Goal: Information Seeking & Learning: Understand process/instructions

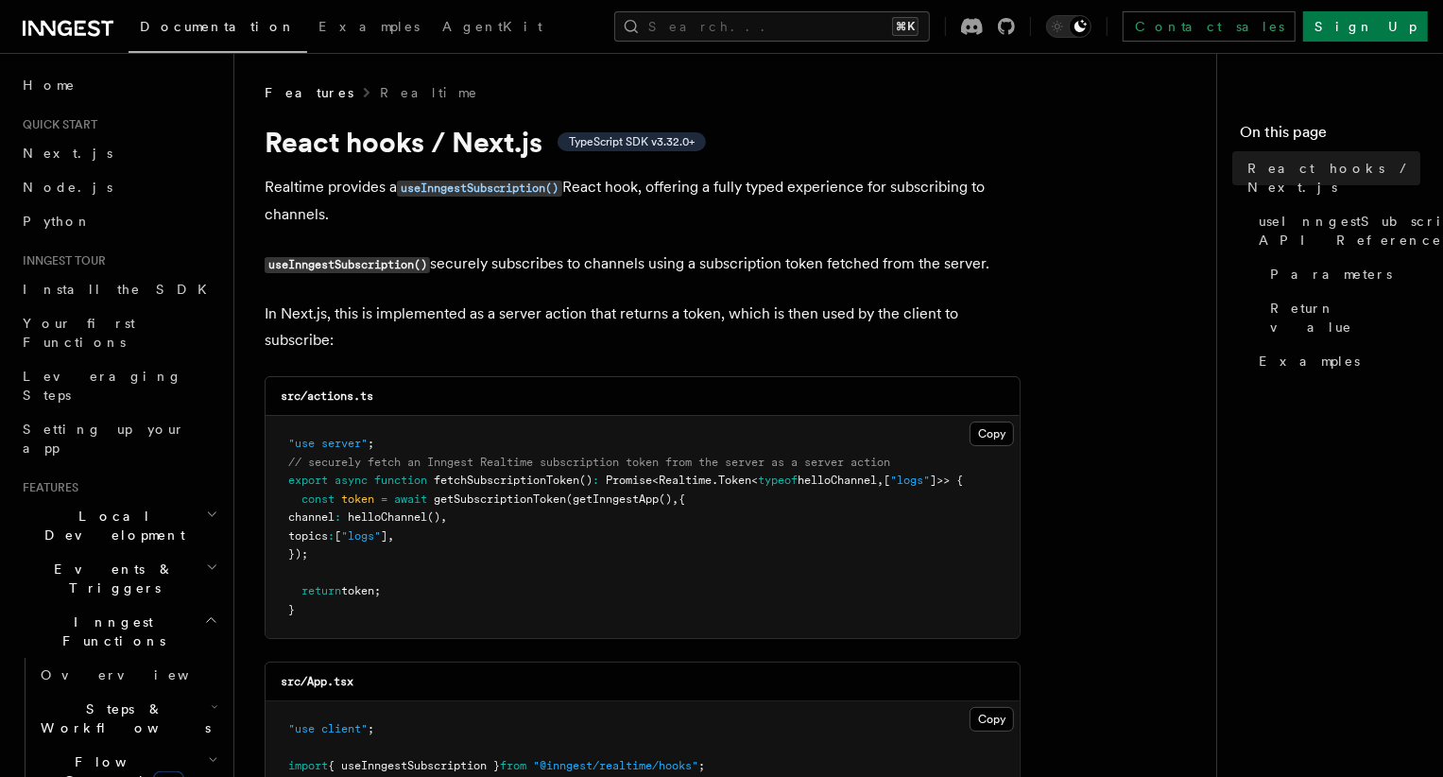
scroll to position [481, 0]
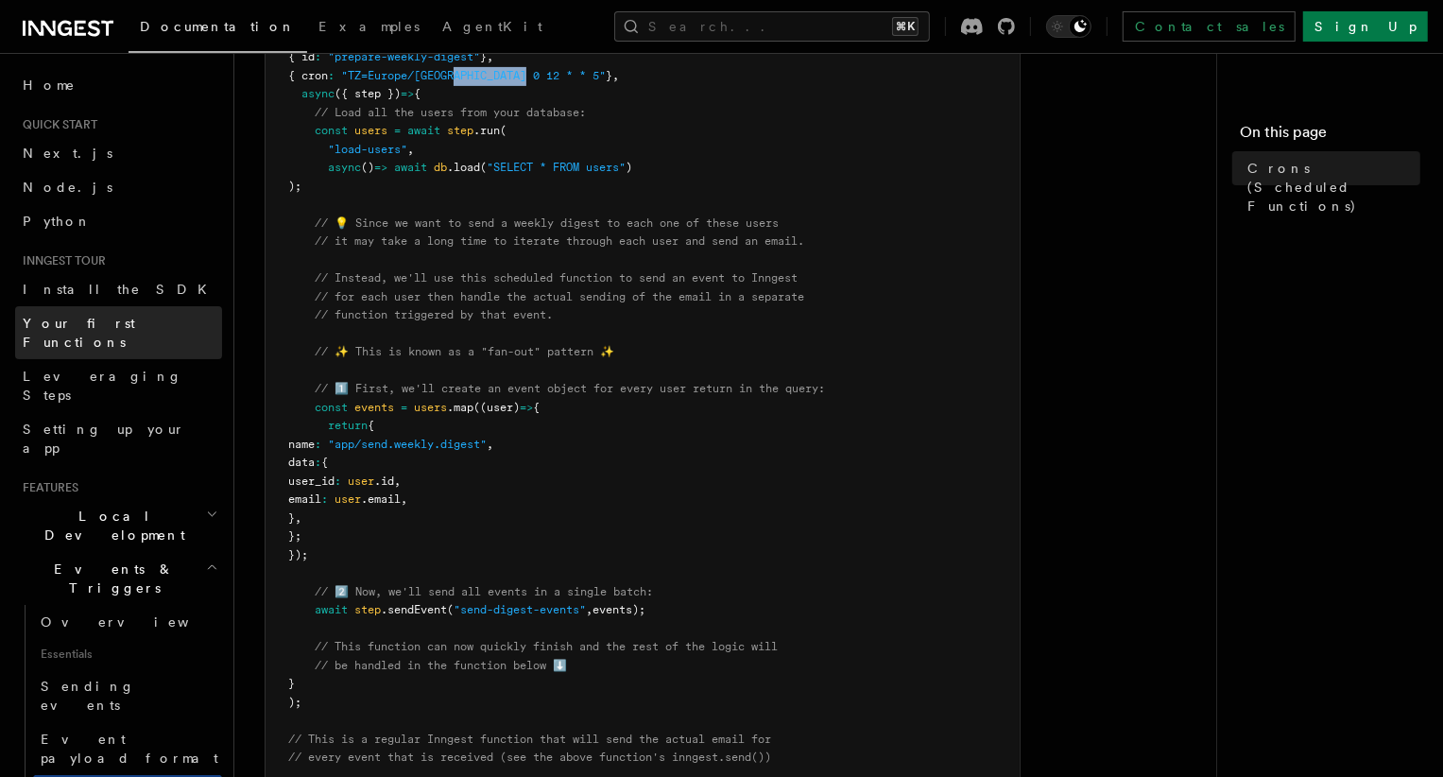
click at [97, 321] on span "Your first Functions" at bounding box center [79, 333] width 112 height 34
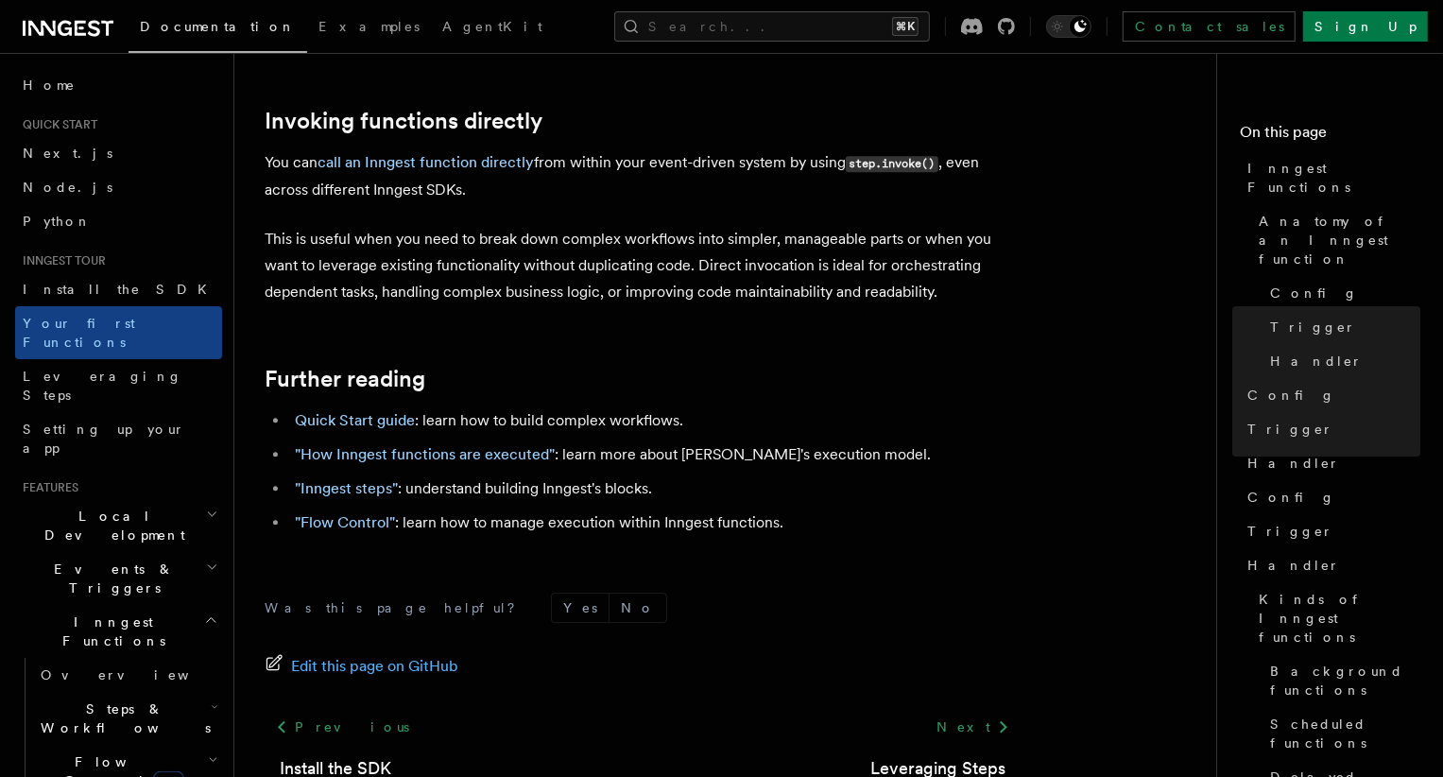
scroll to position [3859, 0]
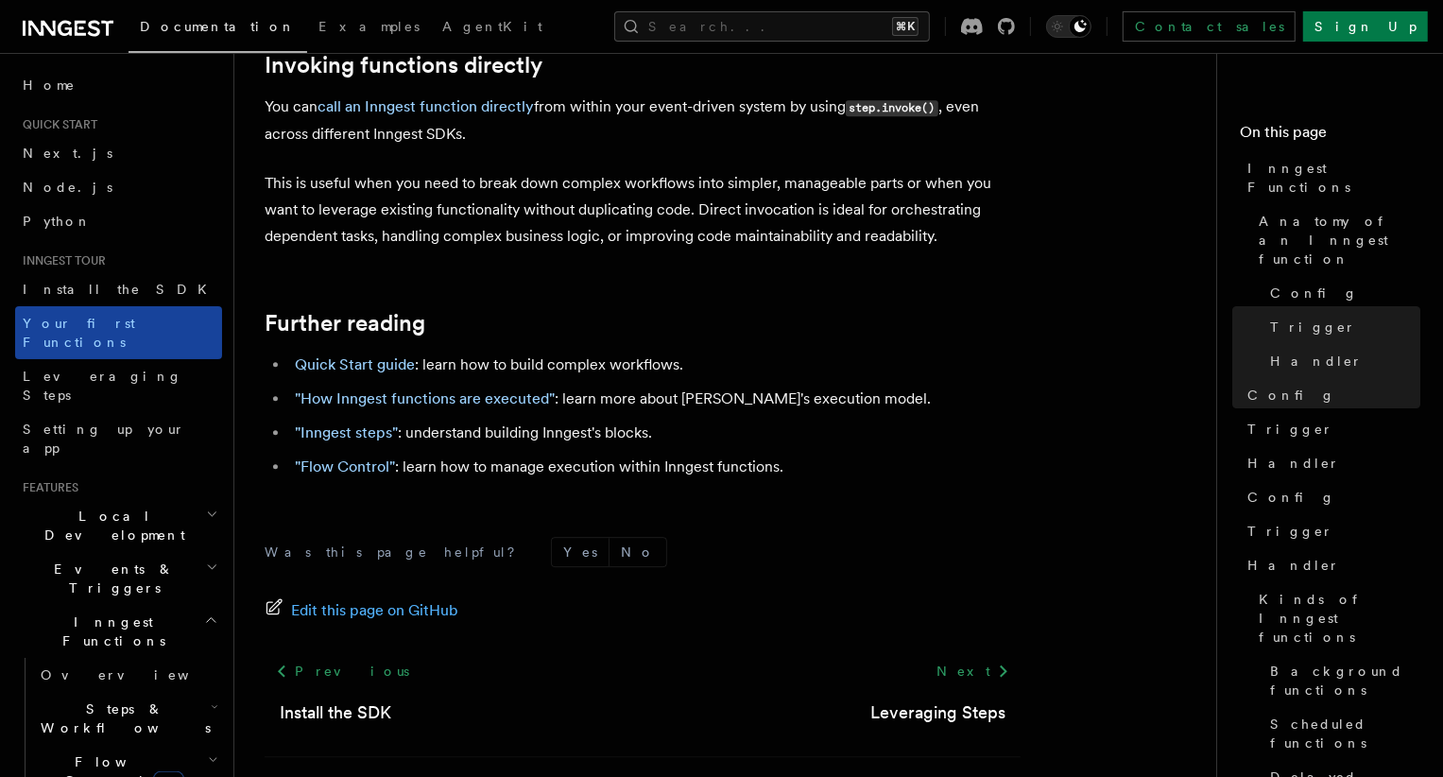
click at [60, 322] on span "Your first Functions" at bounding box center [79, 333] width 112 height 34
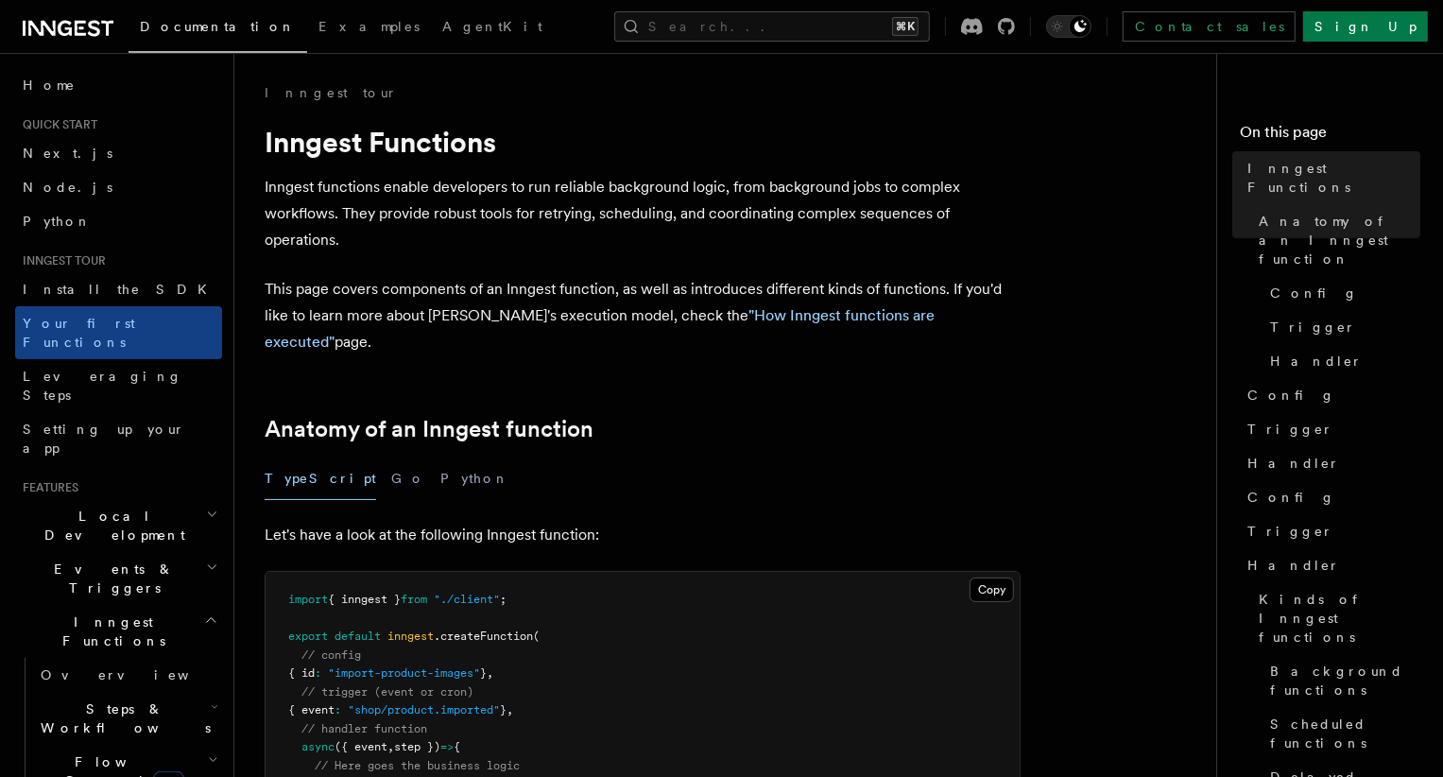
click at [551, 457] on div "TypeScript Go Python" at bounding box center [643, 478] width 756 height 43
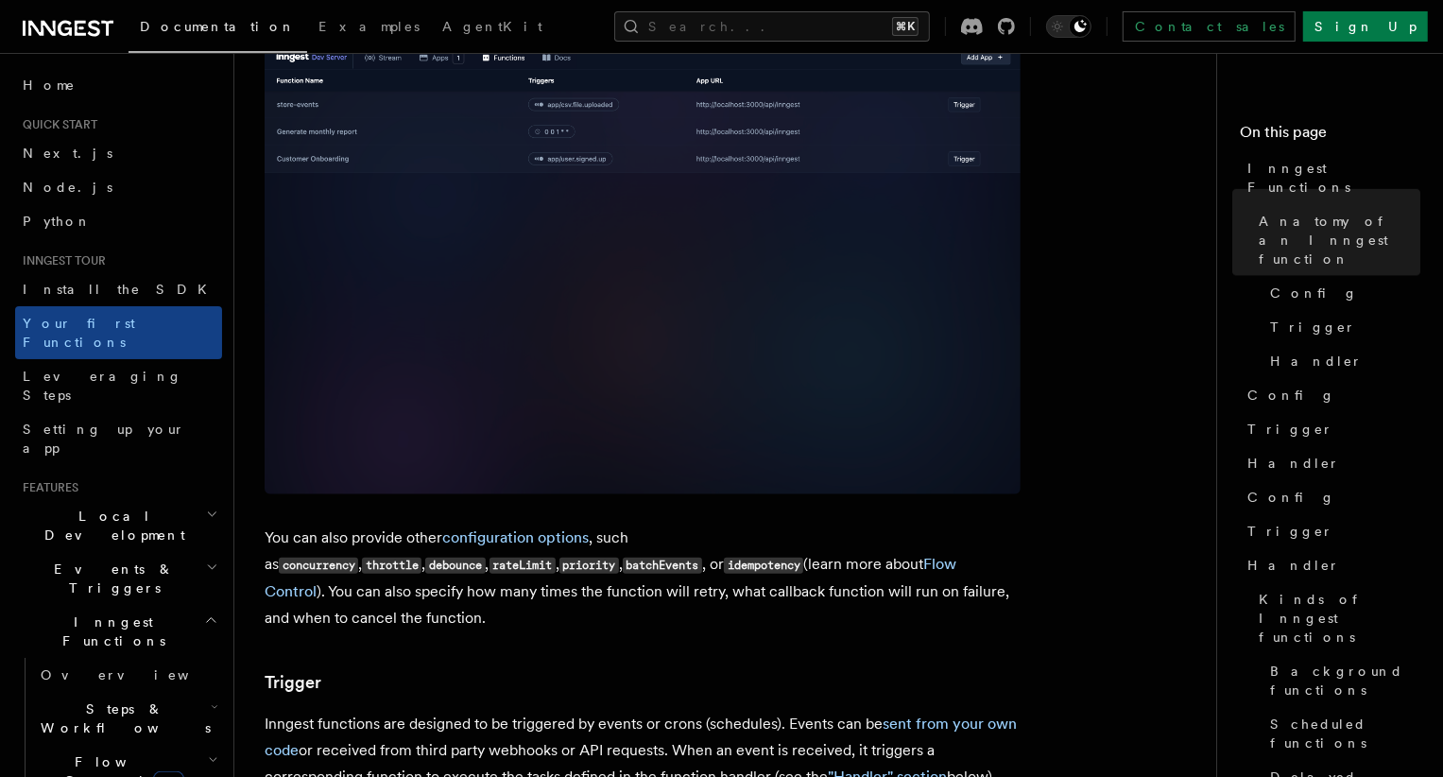
scroll to position [1519, 0]
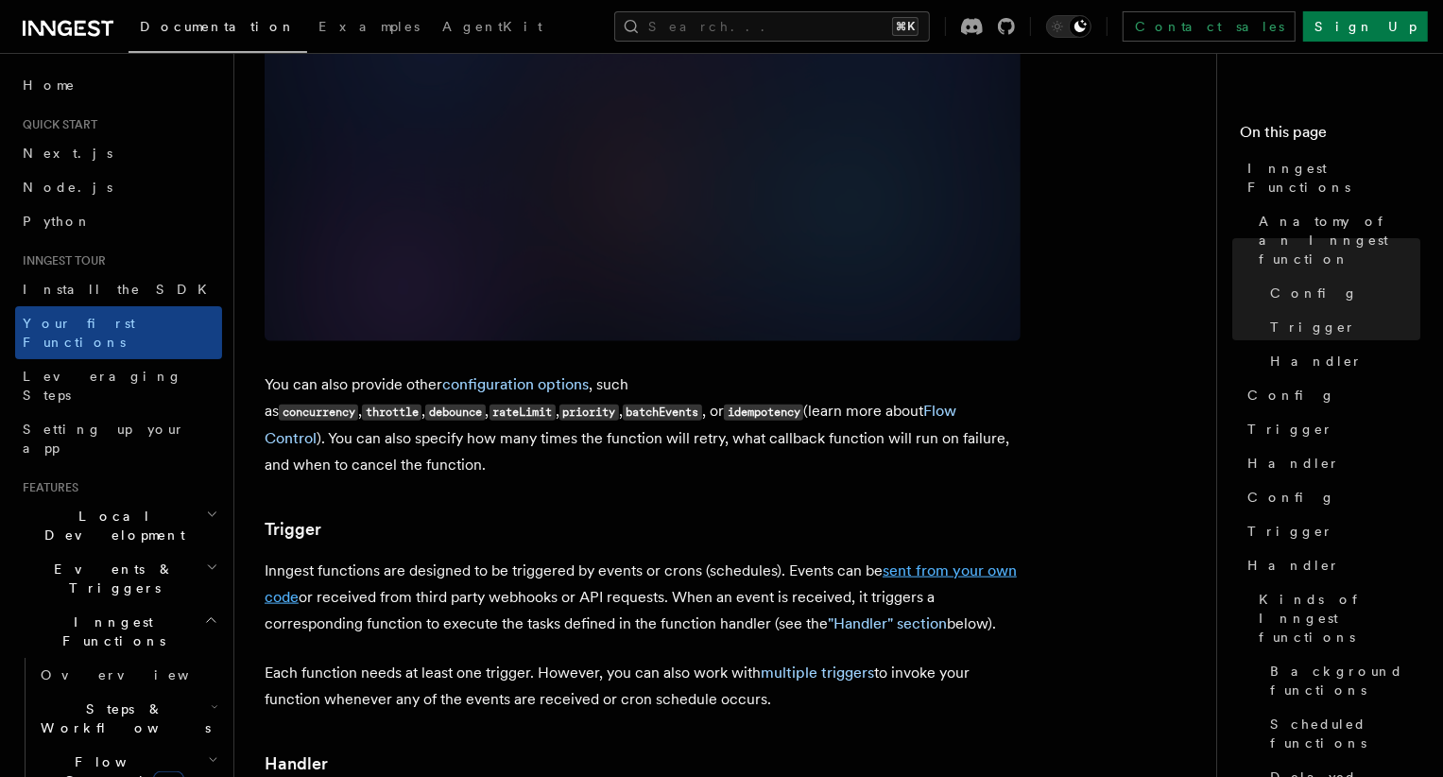
click at [972, 561] on link "sent from your own code" at bounding box center [641, 583] width 752 height 44
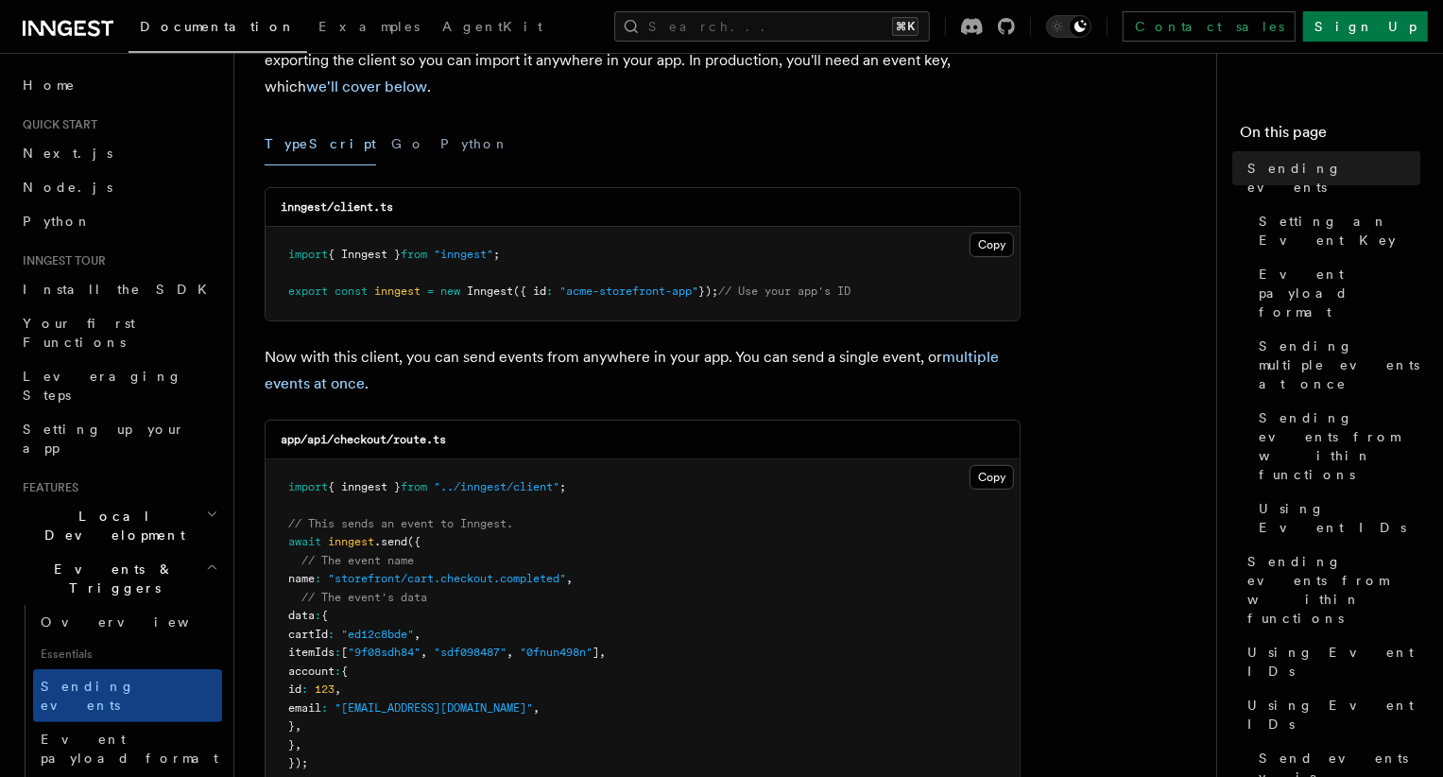
scroll to position [206, 0]
click at [674, 576] on pre "import { inngest } from "../inngest/client" ; // This sends an event to Inngest…" at bounding box center [643, 622] width 754 height 333
click at [328, 636] on span "cartId" at bounding box center [308, 631] width 40 height 13
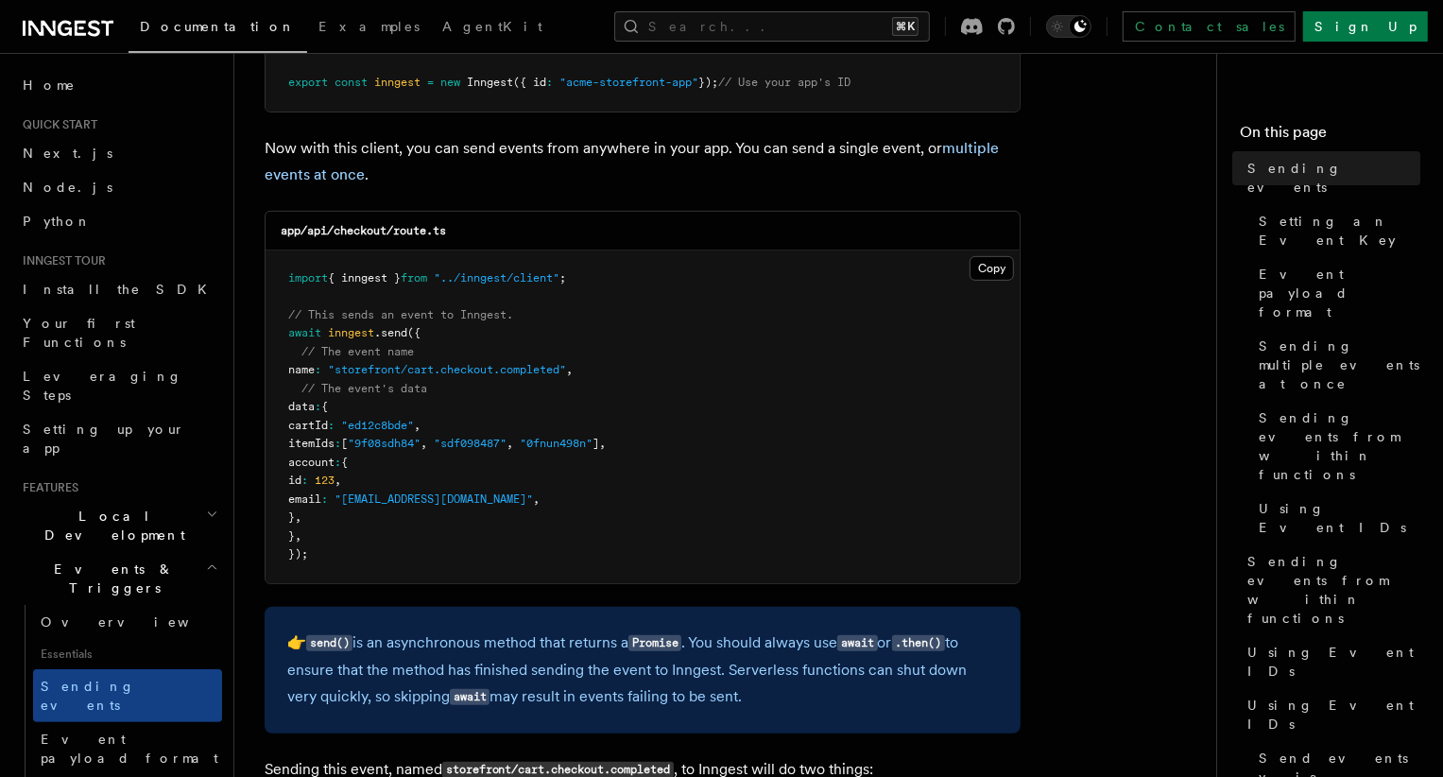
scroll to position [446, 0]
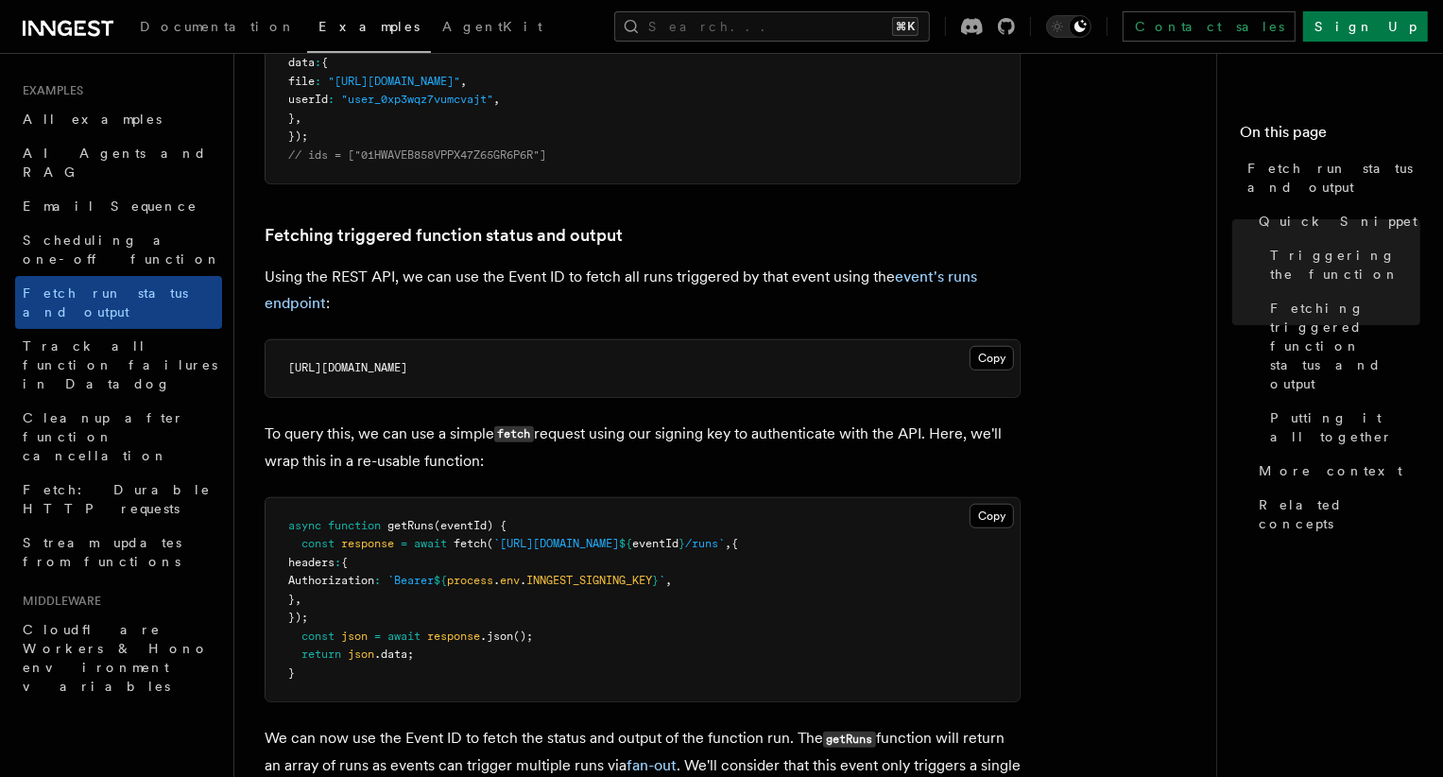
scroll to position [897, 0]
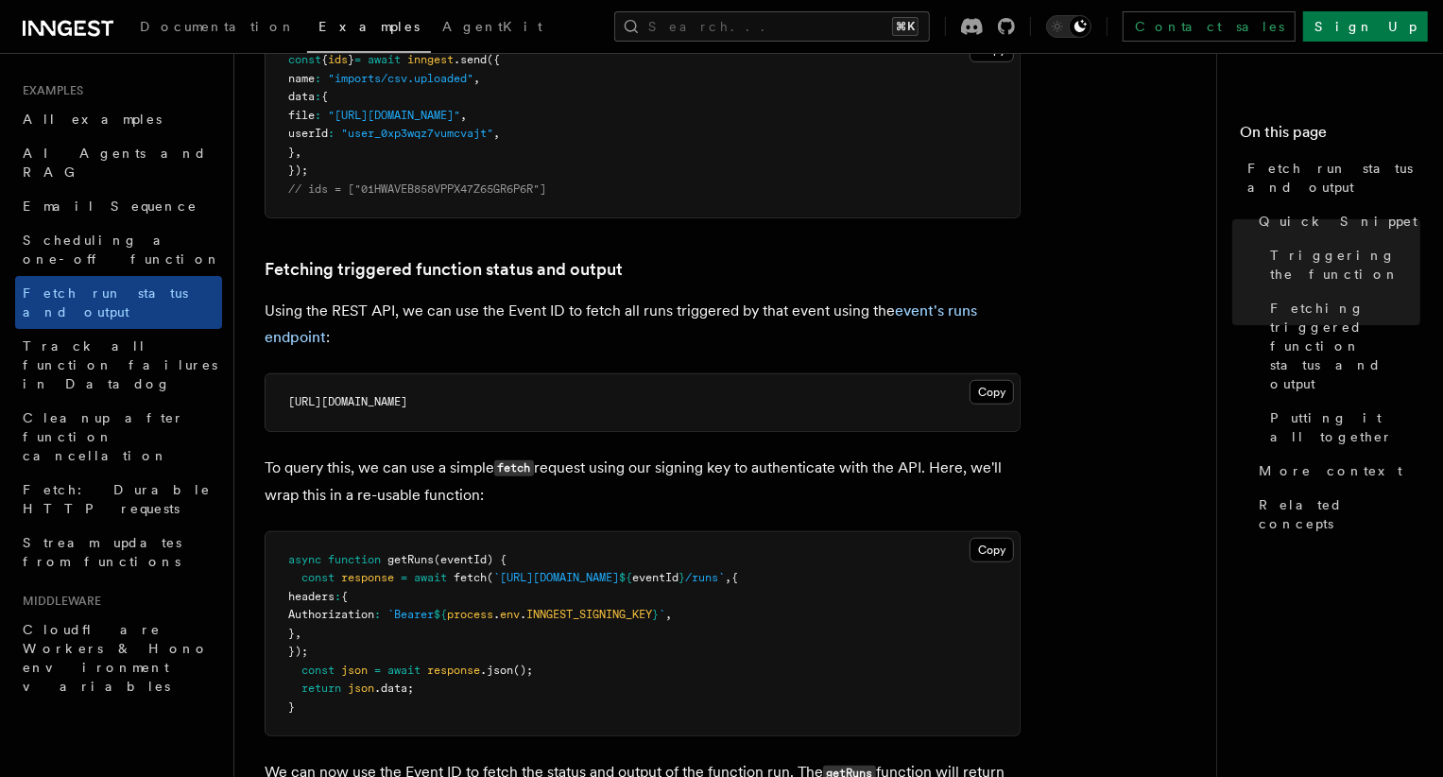
drag, startPoint x: 289, startPoint y: 404, endPoint x: 659, endPoint y: 415, distance: 369.7
click at [659, 415] on pre "https://api.inngest.com/v1/events/01HWAVEB858VPPX47Z65GR6P6R/runs" at bounding box center [643, 402] width 754 height 57
copy span "https://api.inngest.com/v1/events/01HWAVEB858VPPX47Z65GR6P6R/runs"
click at [375, 401] on span "https://api.inngest.com/v1/events/01HWAVEB858VPPX47Z65GR6P6R/runs" at bounding box center [347, 401] width 119 height 13
click at [282, 404] on pre "https://api.inngest.com/v1/events/01HWAVEB858VPPX47Z65GR6P6R/runs" at bounding box center [643, 402] width 754 height 57
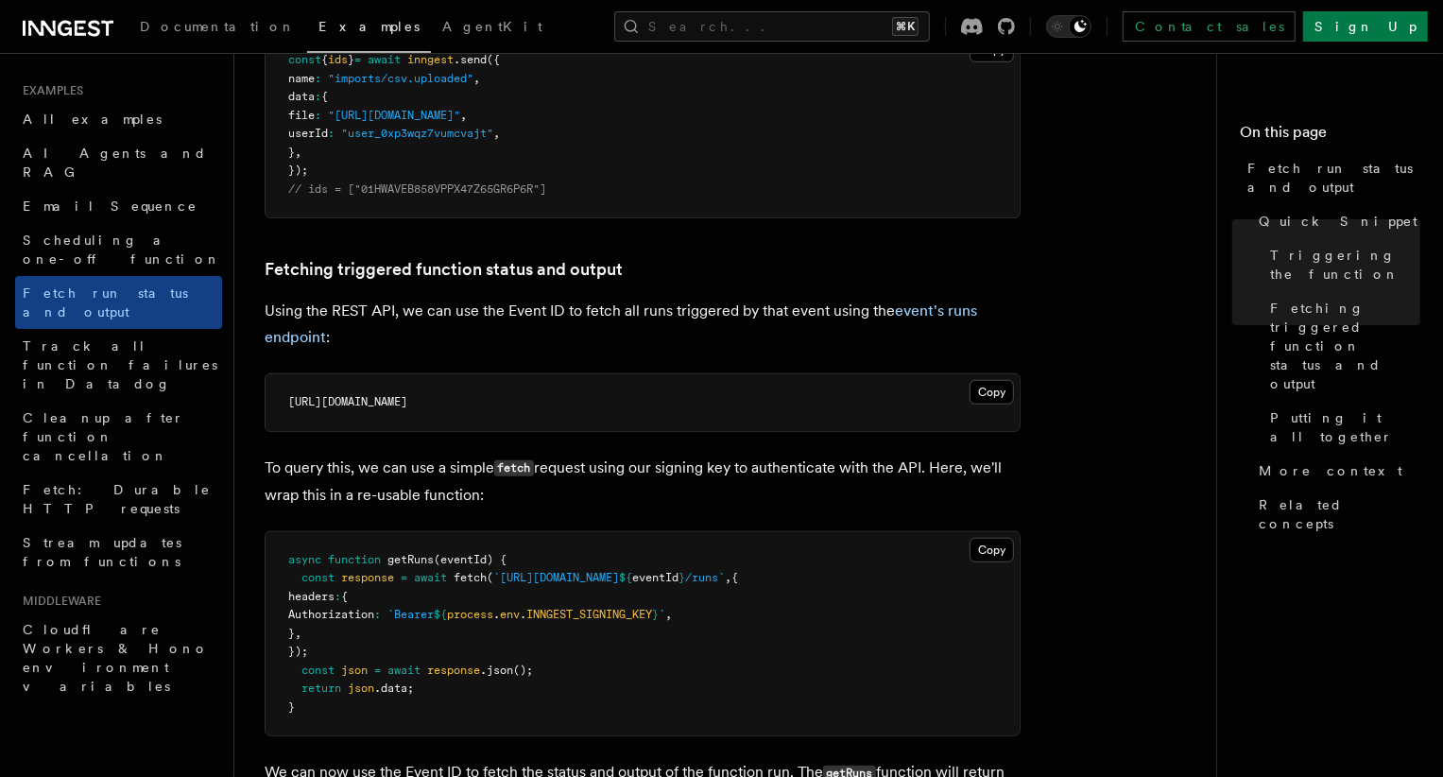
drag, startPoint x: 292, startPoint y: 404, endPoint x: 664, endPoint y: 398, distance: 372.4
click at [407, 398] on span "https://api.inngest.com/v1/events/01HWAVEB858VPPX47Z65GR6P6R/runs" at bounding box center [347, 401] width 119 height 13
click at [980, 392] on button "Copy Copied" at bounding box center [992, 392] width 44 height 25
click at [639, 311] on p "Using the REST API, we can use the Event ID to fetch all runs triggered by that…" at bounding box center [643, 324] width 756 height 53
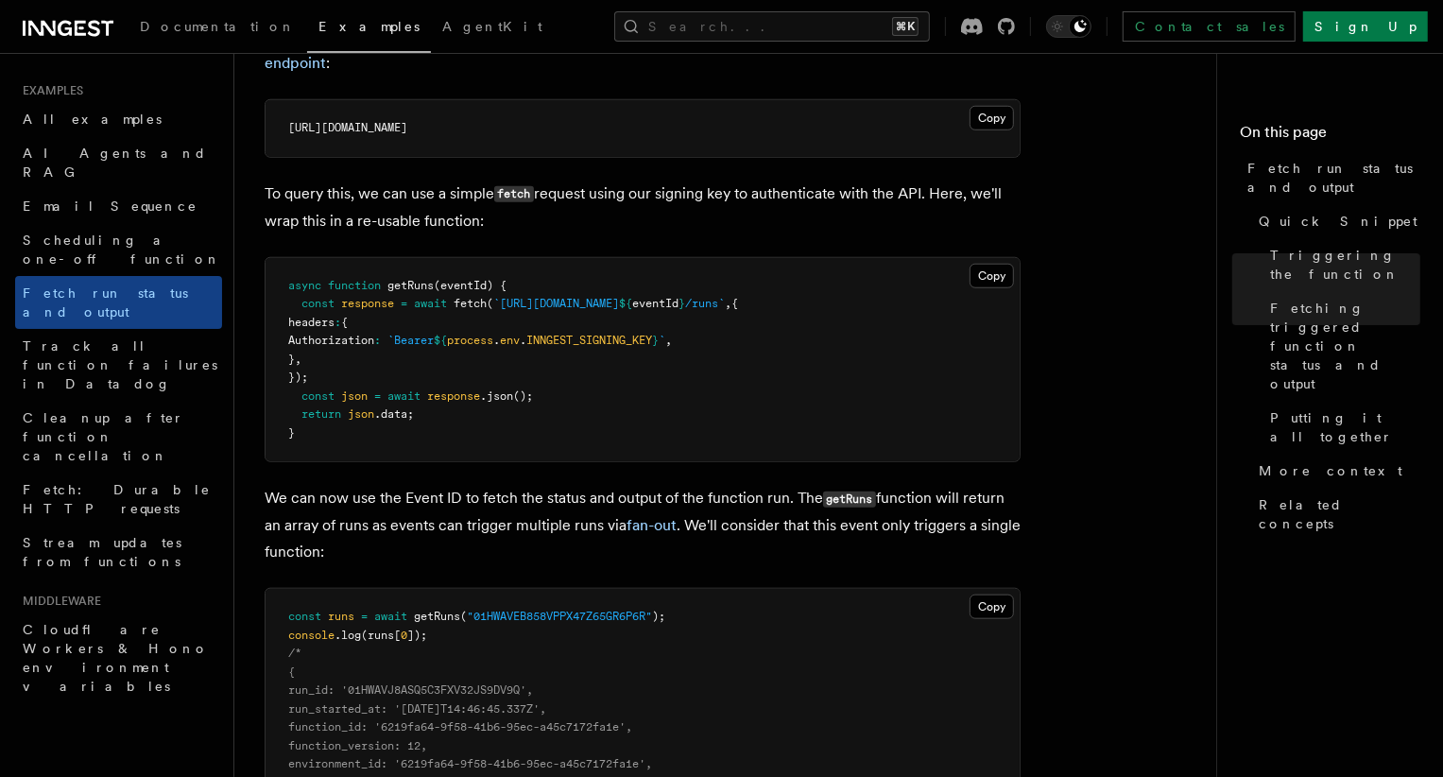
scroll to position [1172, 0]
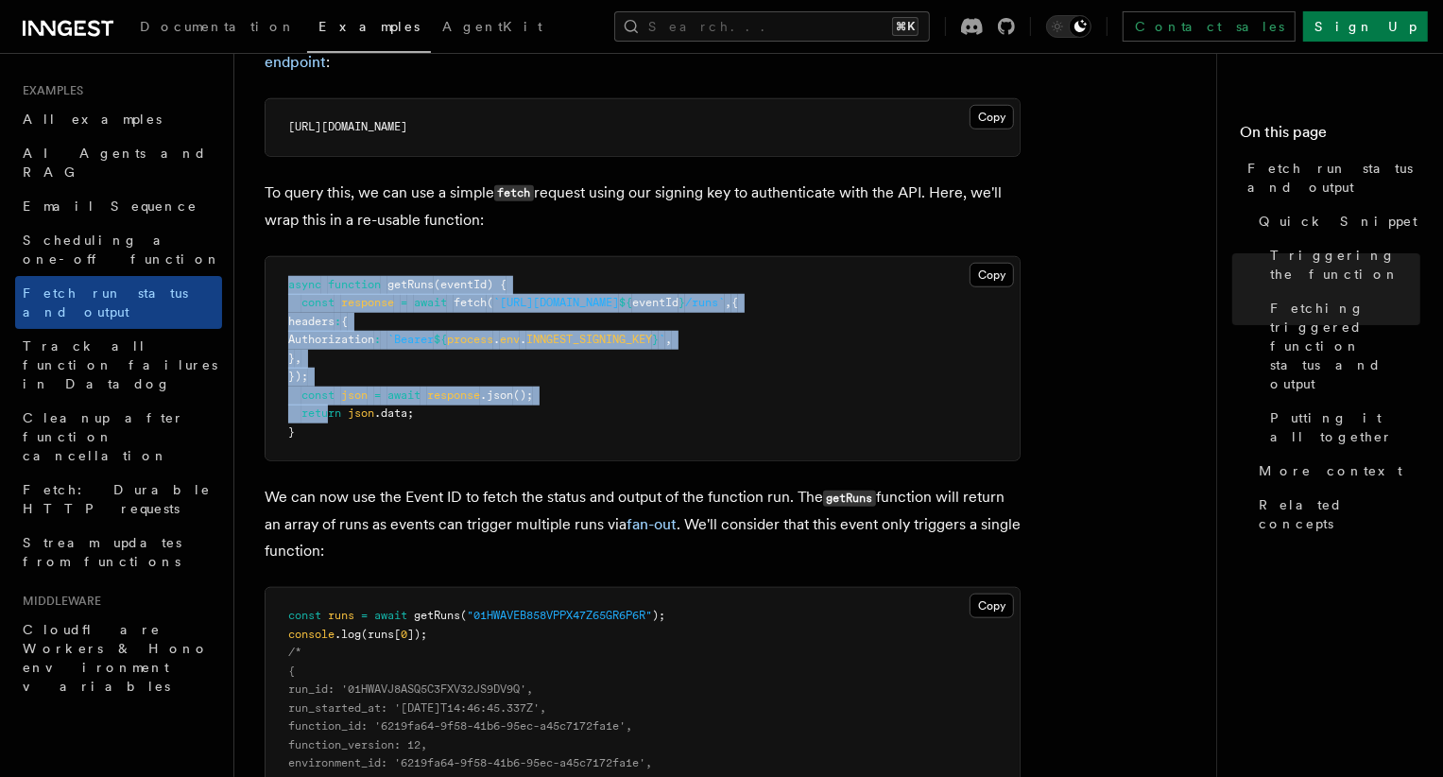
drag, startPoint x: 291, startPoint y: 283, endPoint x: 326, endPoint y: 413, distance: 135.0
click at [326, 413] on code "async function getRuns (eventId) { const response = await fetch ( `https://api.…" at bounding box center [513, 358] width 450 height 161
click at [309, 432] on pre "async function getRuns (eventId) { const response = await fetch ( `https://api.…" at bounding box center [643, 359] width 754 height 204
copy code "async function getRuns (eventId) { const response = await fetch ( `https://api.…"
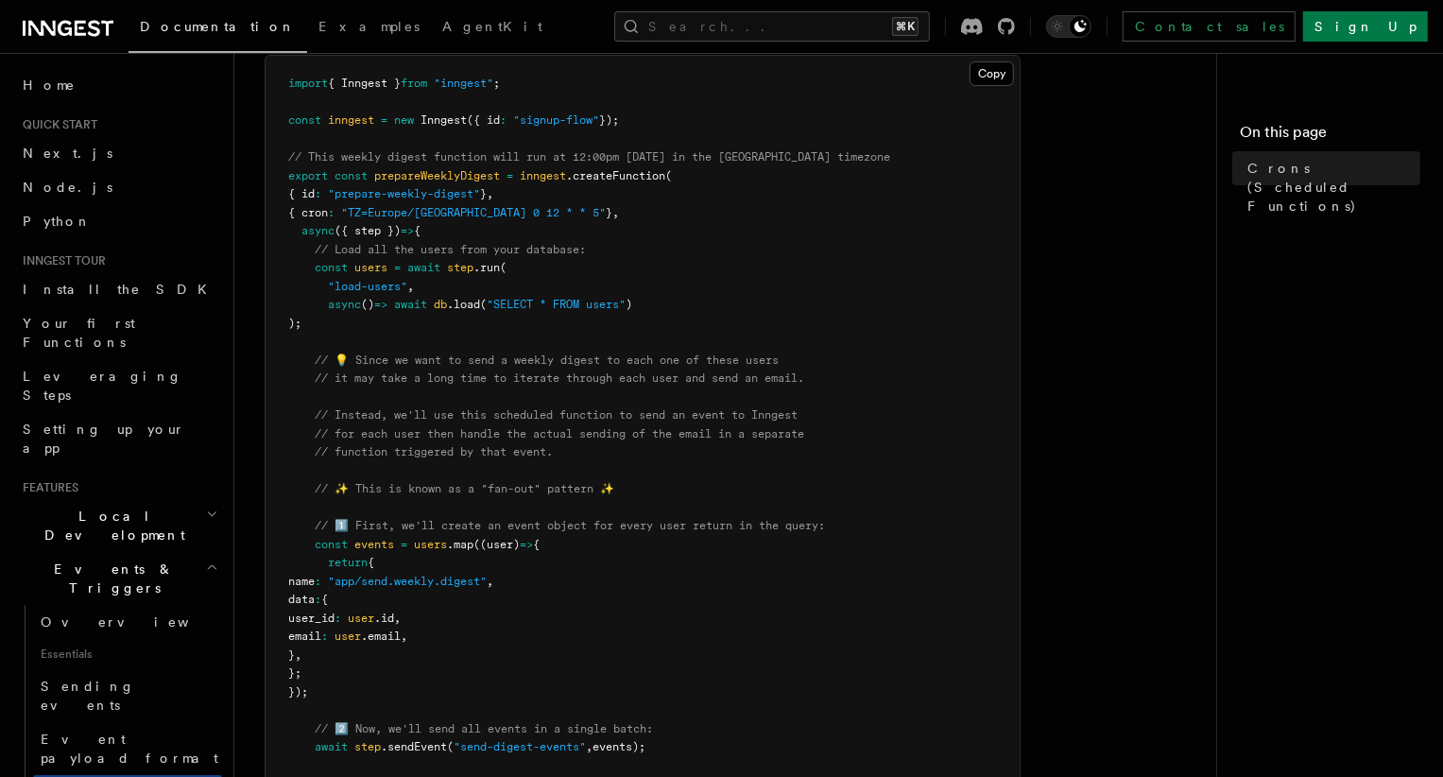
click at [434, 303] on span at bounding box center [430, 304] width 7 height 13
drag, startPoint x: 301, startPoint y: 213, endPoint x: 598, endPoint y: 208, distance: 296.8
click at [598, 208] on pre "import { Inngest } from "inngest" ; const inngest = new Inngest ({ id : "signup…" at bounding box center [643, 637] width 754 height 1162
copy span "{ cron : "TZ=Europe/Paris 0 12 * * 5" } ,"
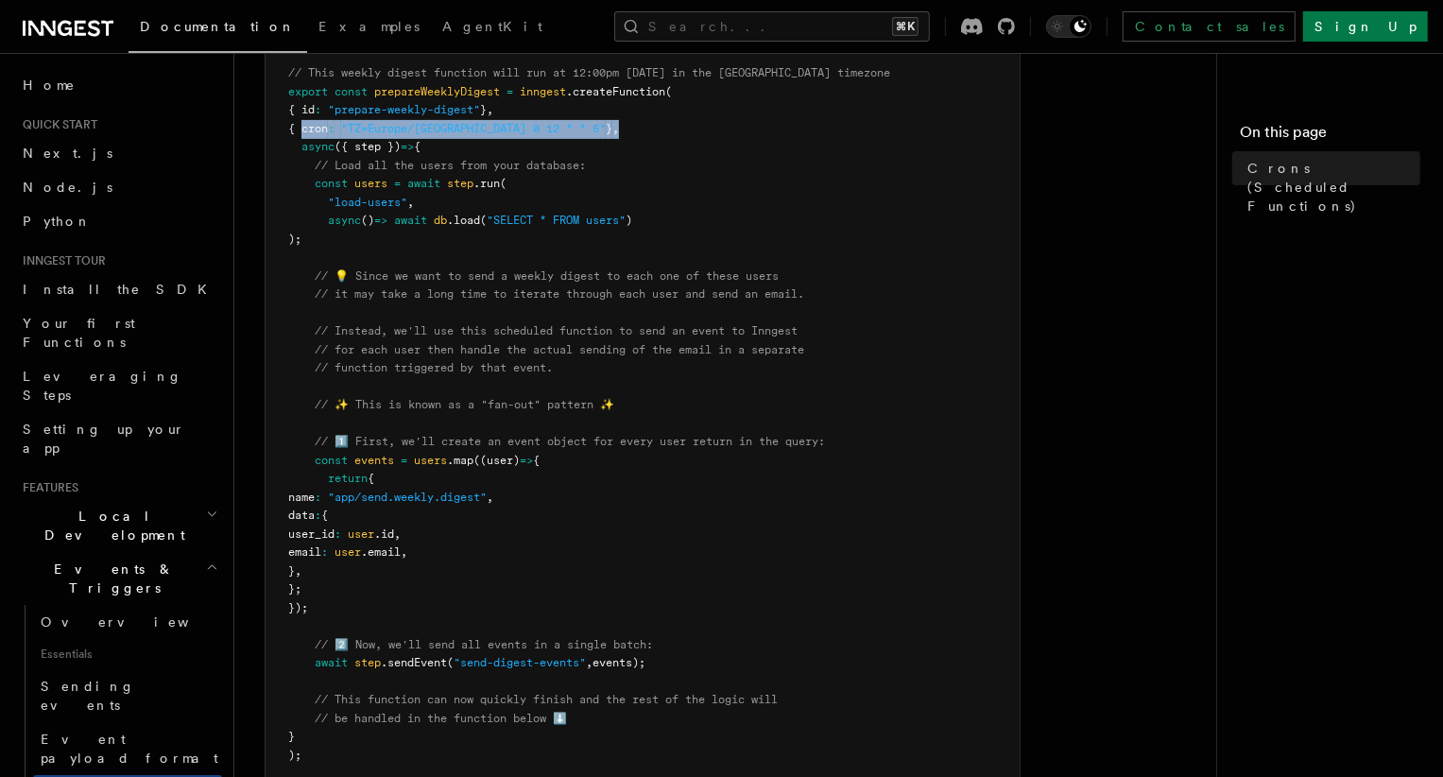
scroll to position [309, 0]
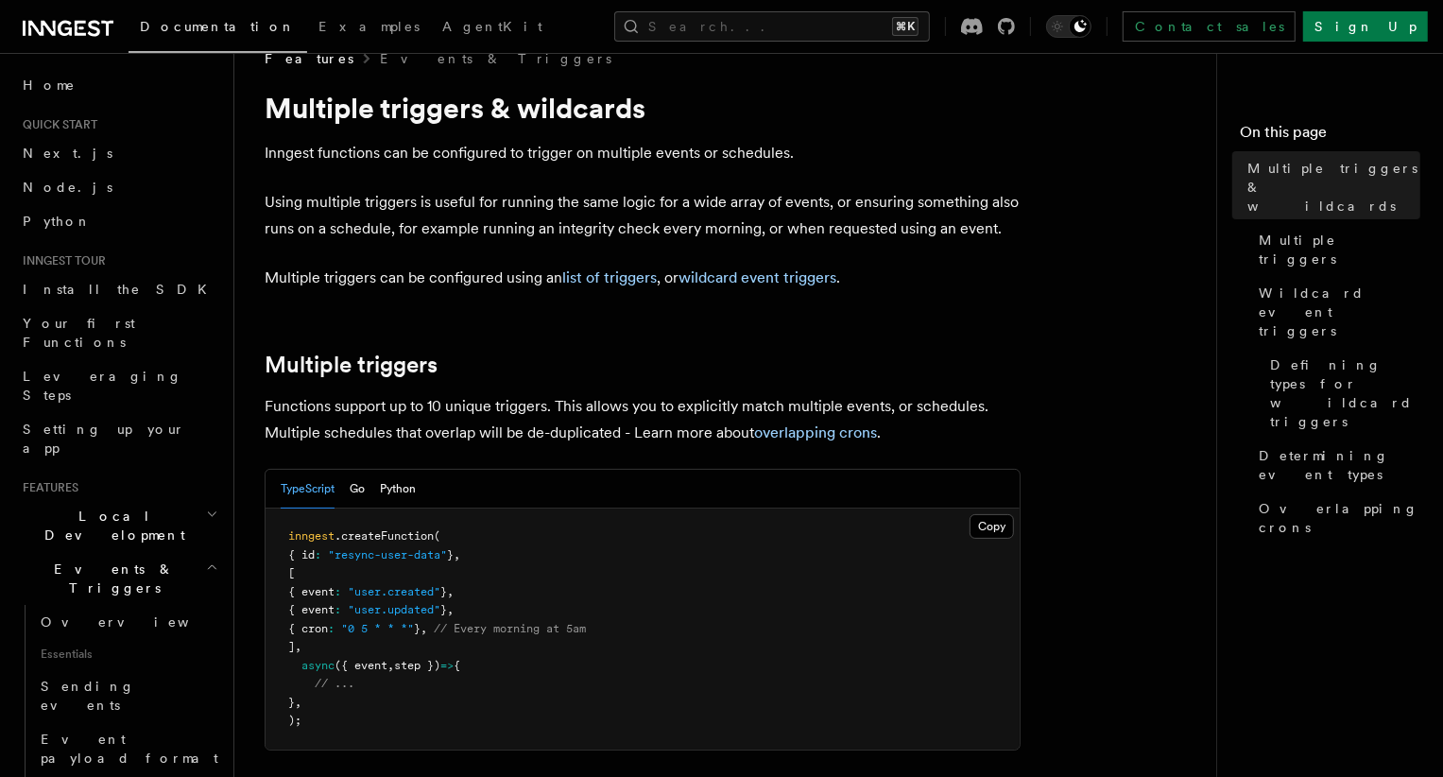
scroll to position [103, 0]
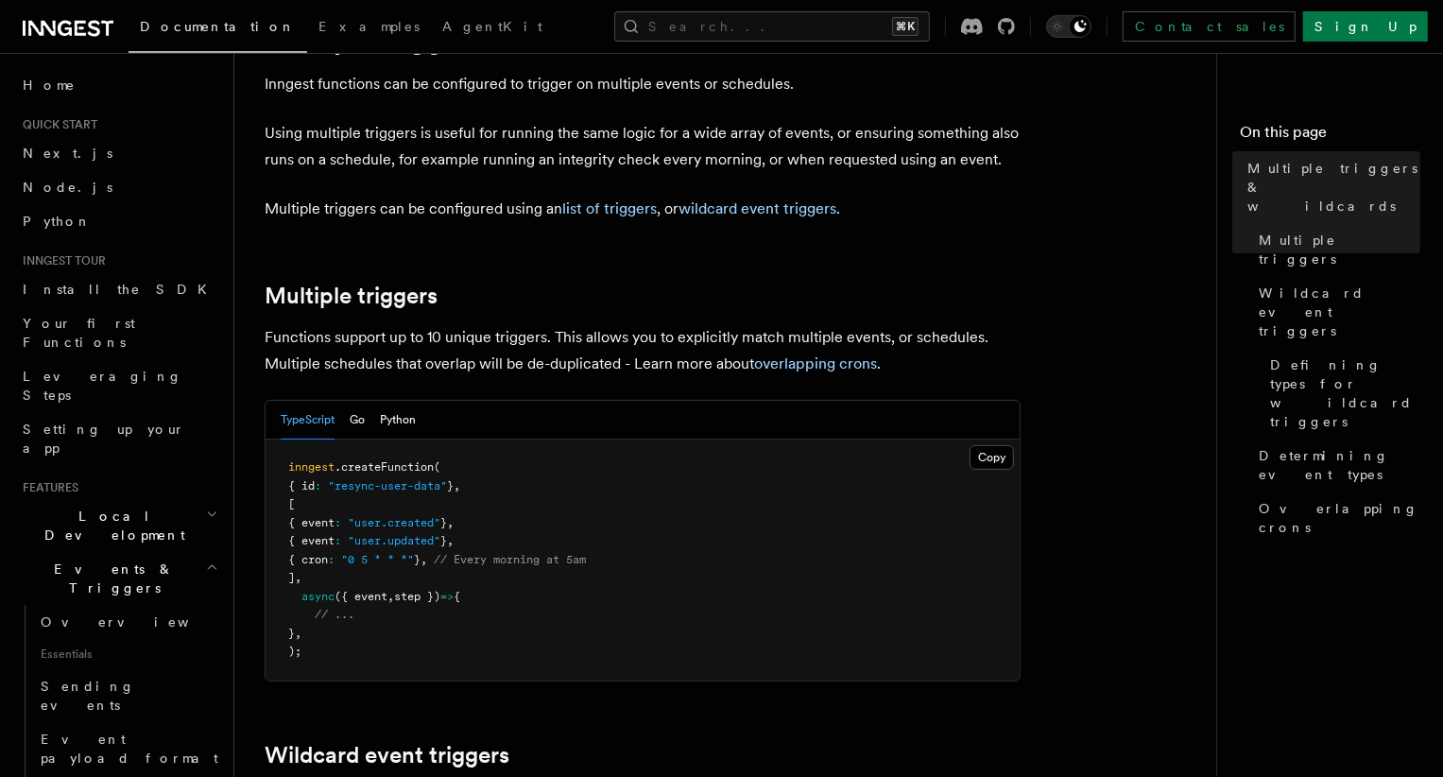
drag, startPoint x: 302, startPoint y: 504, endPoint x: 348, endPoint y: 577, distance: 85.8
click at [348, 577] on pre "inngest .createFunction ( { id : "resync-user-data" } , [ { event : "user.creat…" at bounding box center [643, 559] width 754 height 241
copy code "[ { event : "user.created" } , { event : "user.updated" } , { cron : "0 5 * * *…"
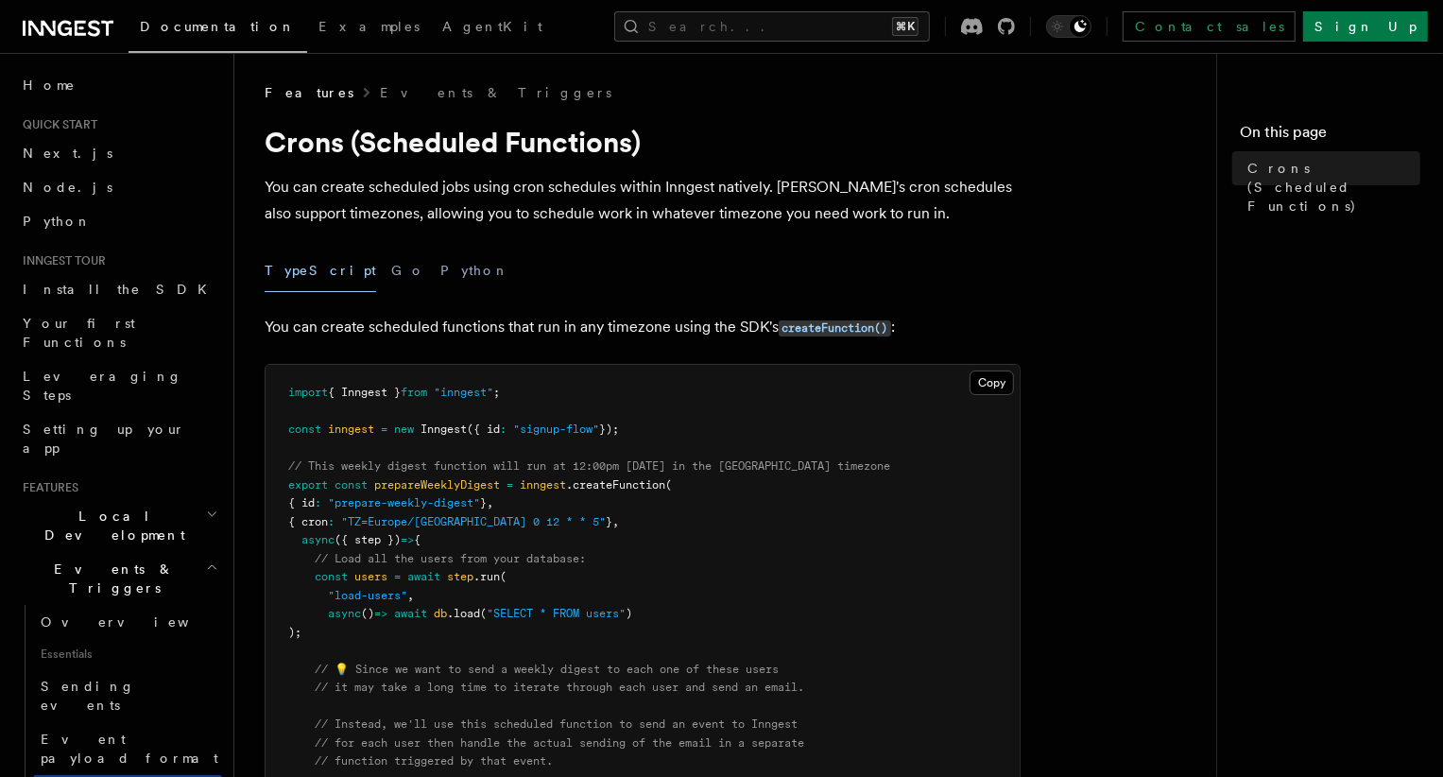
click at [612, 524] on span "," at bounding box center [615, 521] width 7 height 13
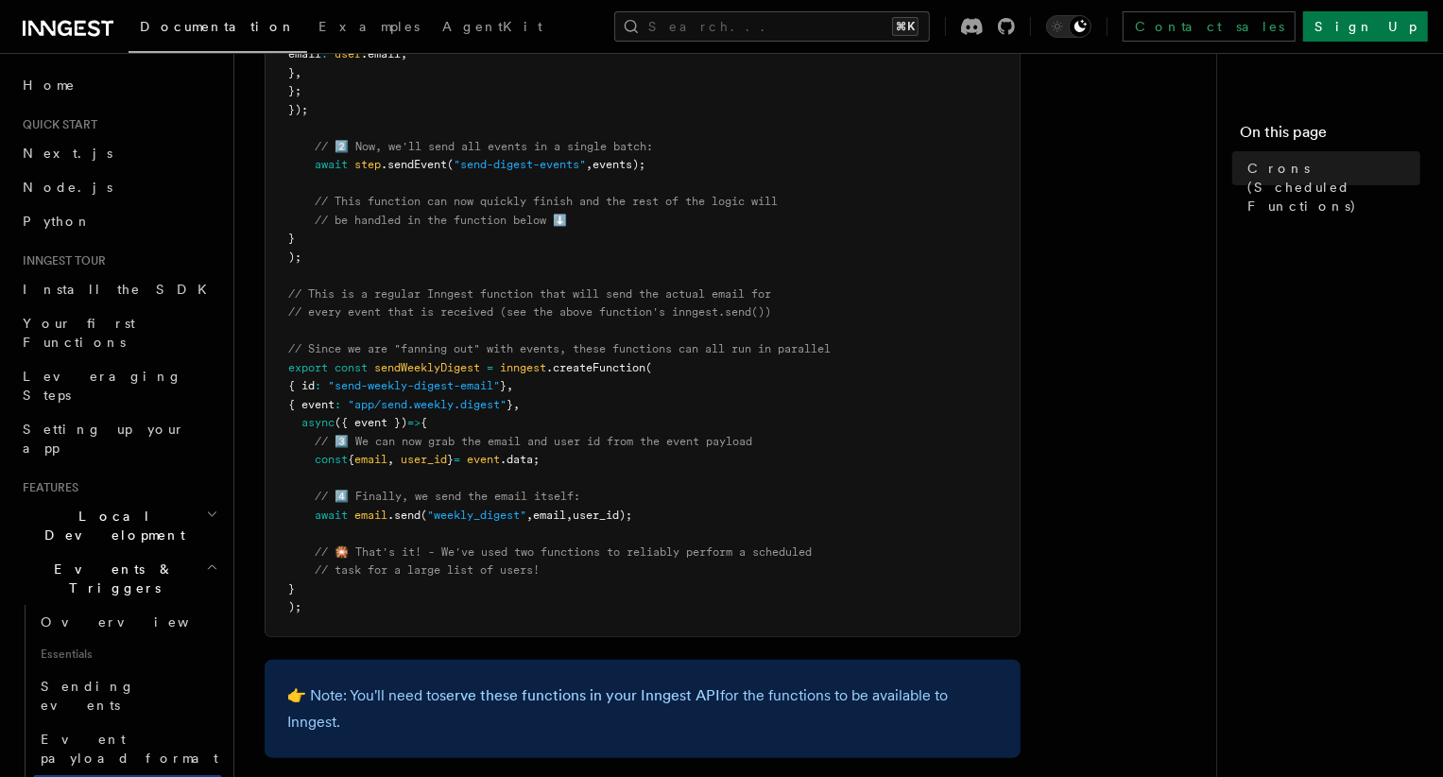
scroll to position [893, 0]
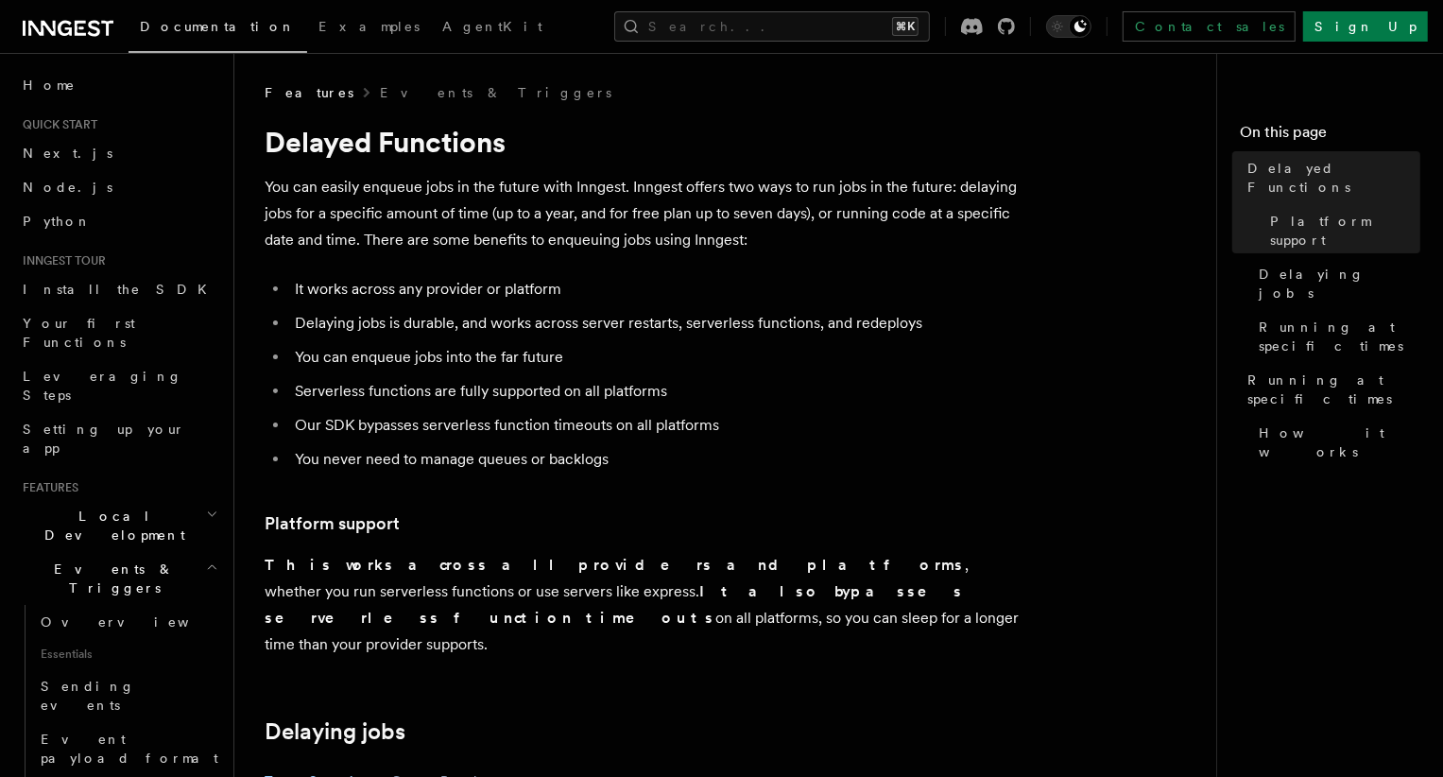
click at [519, 202] on p "You can easily enqueue jobs in the future with Inngest. Inngest offers two ways…" at bounding box center [643, 213] width 756 height 79
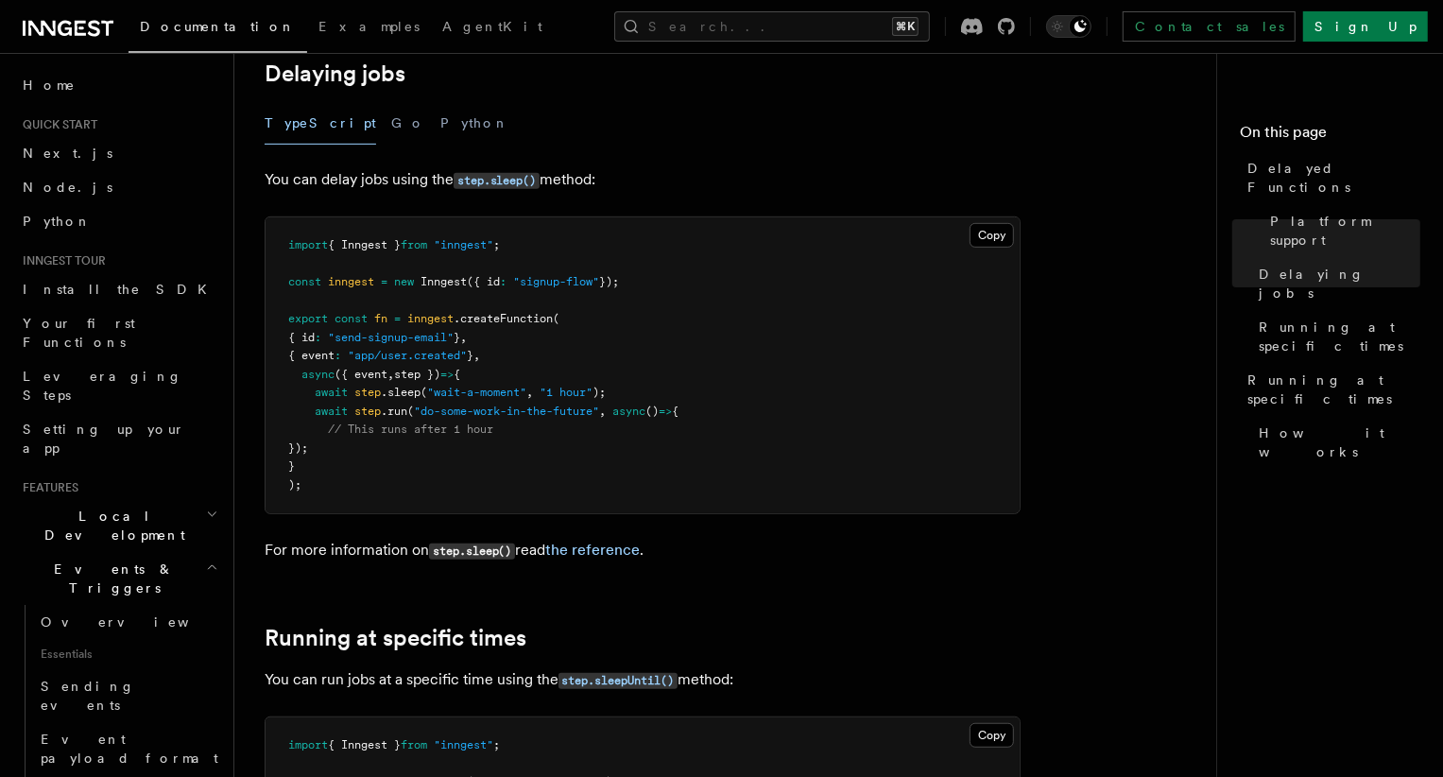
scroll to position [656, 0]
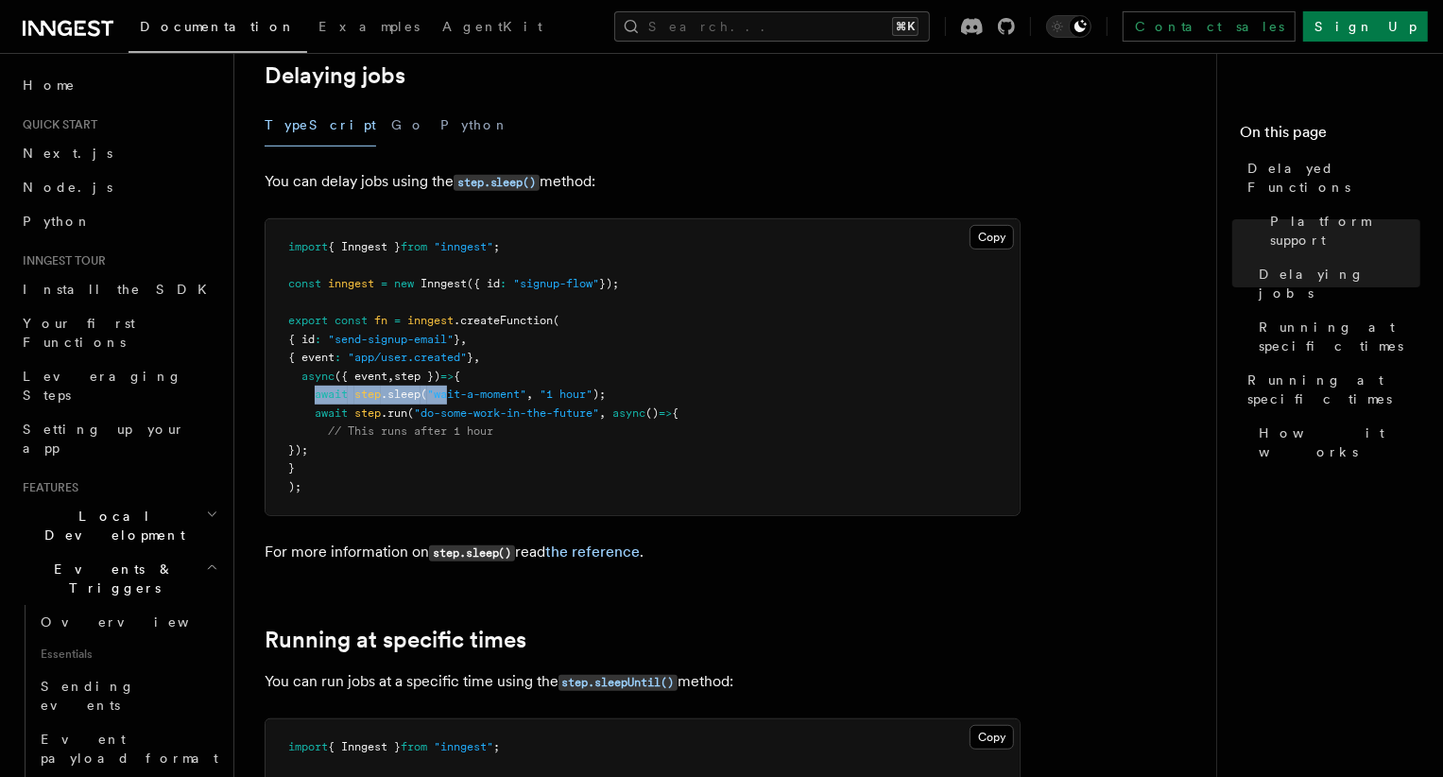
drag, startPoint x: 317, startPoint y: 369, endPoint x: 448, endPoint y: 375, distance: 131.5
click at [448, 375] on pre "import { Inngest } from "inngest" ; const inngest = new Inngest ({ id : "signup…" at bounding box center [643, 367] width 754 height 296
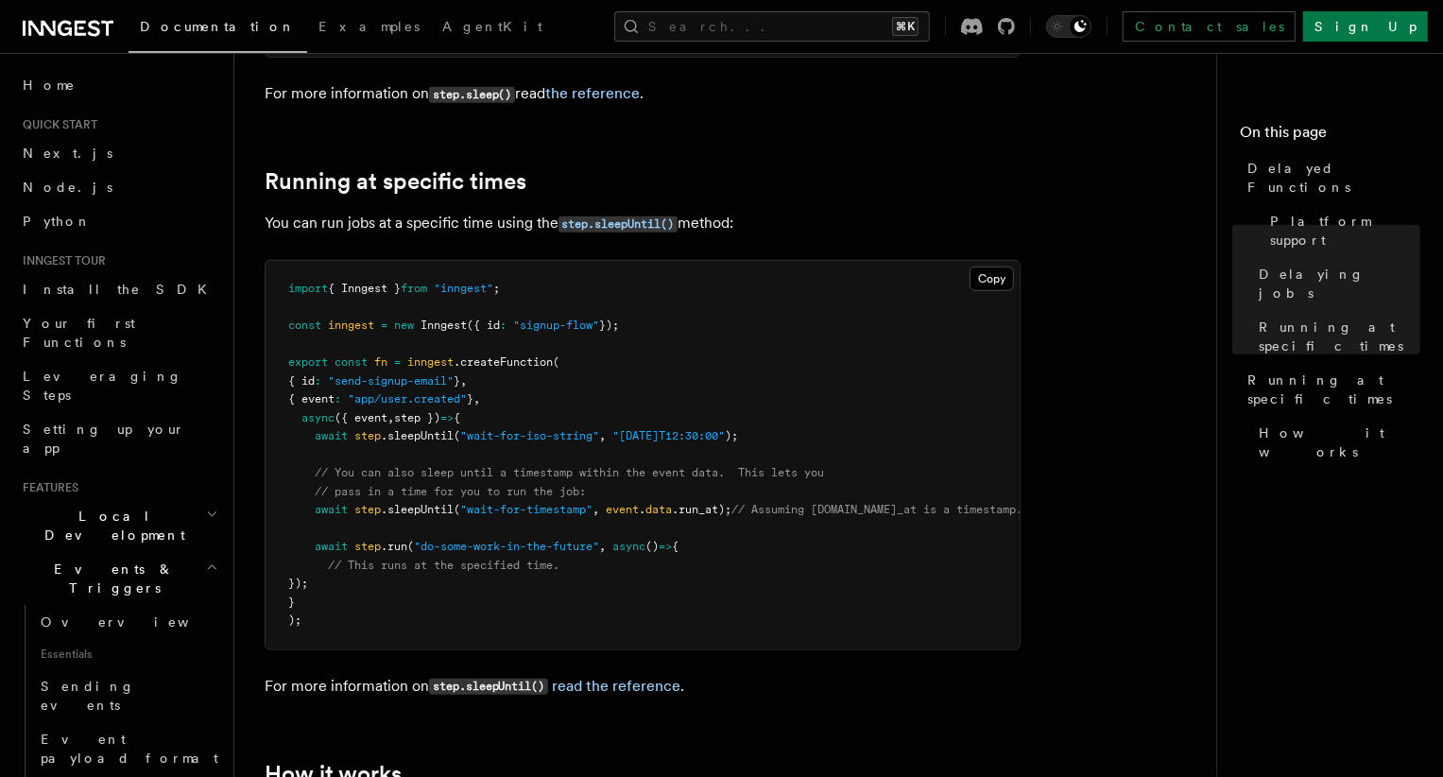
scroll to position [1068, 0]
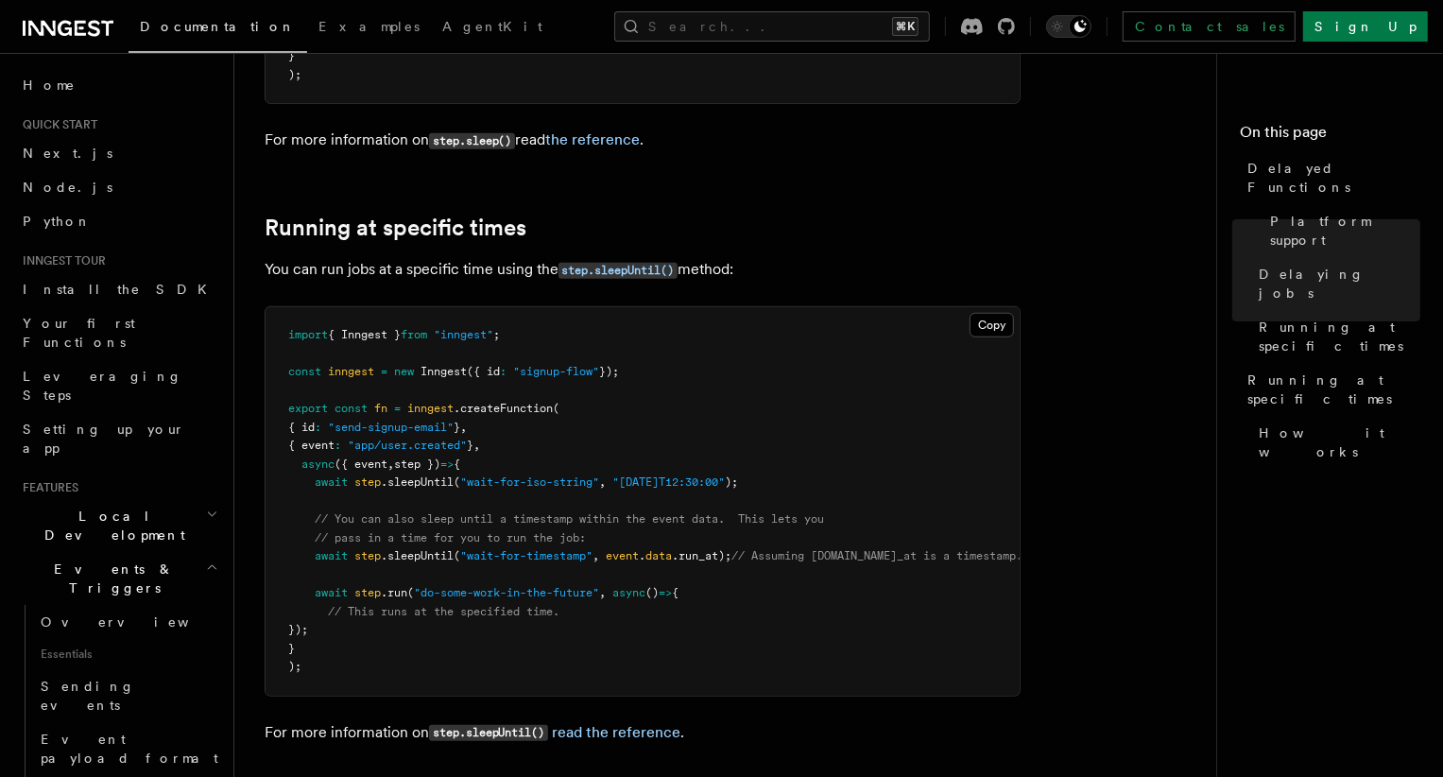
click at [626, 215] on h2 "Running at specific times" at bounding box center [643, 228] width 756 height 26
click at [316, 475] on span "await" at bounding box center [331, 481] width 33 height 13
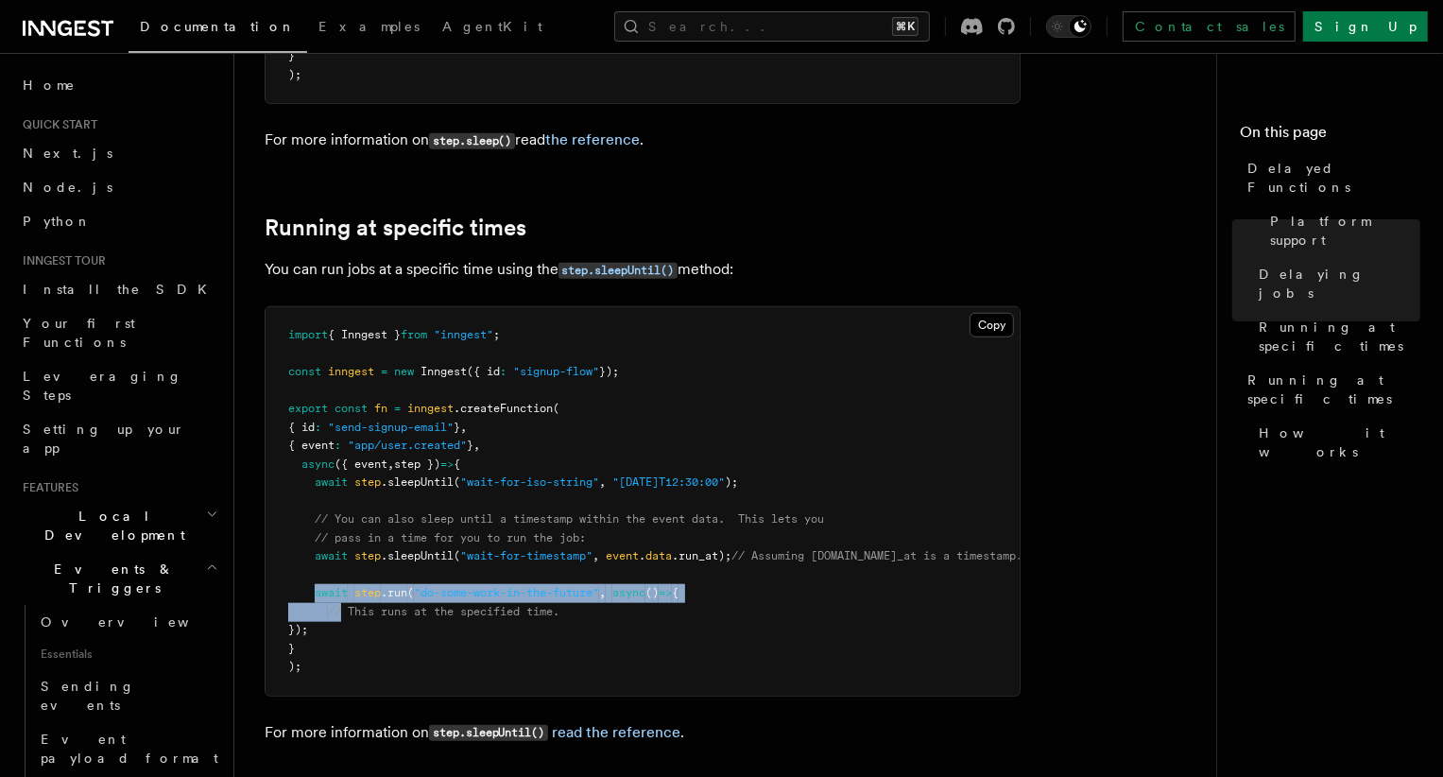
drag, startPoint x: 318, startPoint y: 568, endPoint x: 340, endPoint y: 593, distance: 33.4
click at [340, 593] on pre "import { Inngest } from "inngest" ; const inngest = new Inngest ({ id : "signup…" at bounding box center [643, 501] width 754 height 388
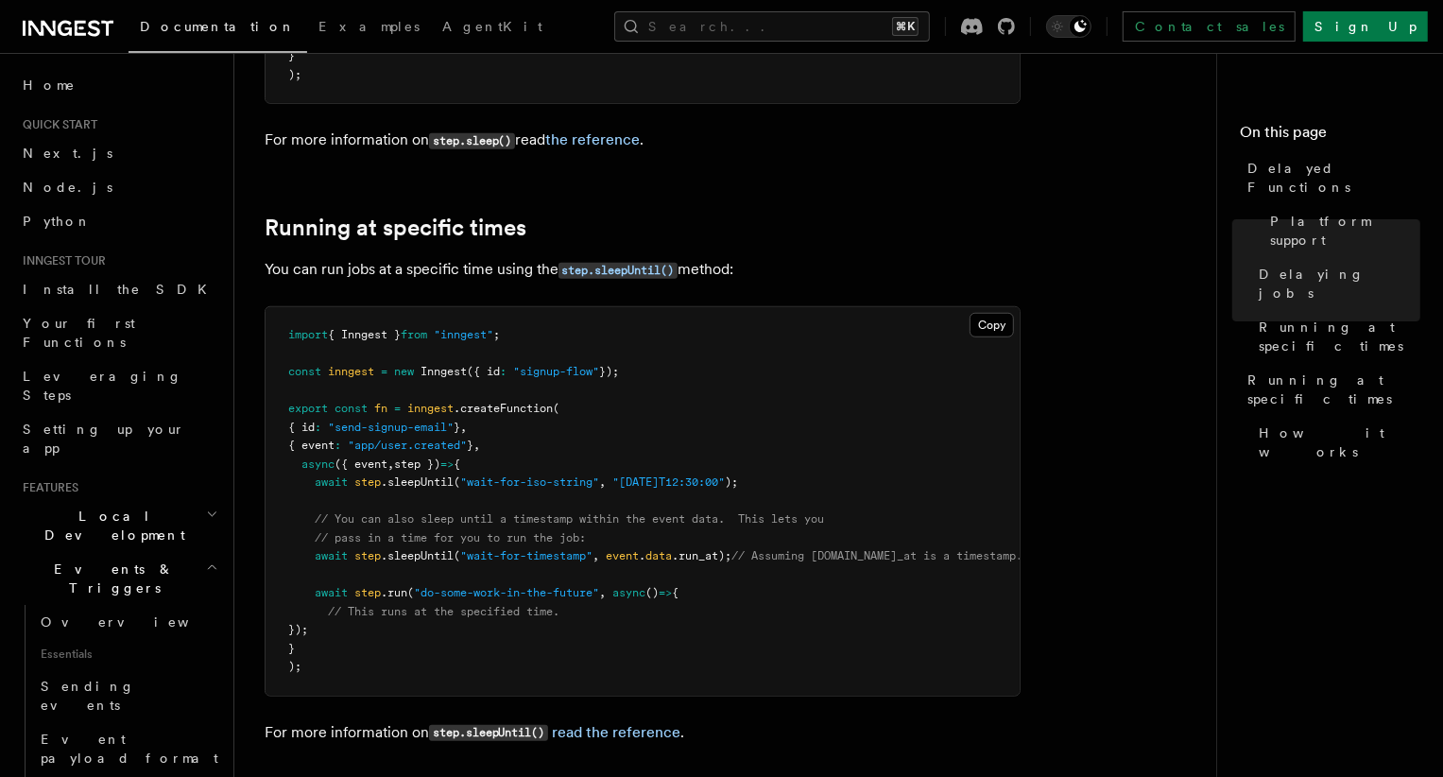
click at [341, 600] on pre "import { Inngest } from "inngest" ; const inngest = new Inngest ({ id : "signup…" at bounding box center [643, 501] width 754 height 388
drag, startPoint x: 316, startPoint y: 567, endPoint x: 341, endPoint y: 605, distance: 45.6
click at [341, 605] on pre "import { Inngest } from "inngest" ; const inngest = new Inngest ({ id : "signup…" at bounding box center [643, 501] width 754 height 388
copy code "await step .run ( "do-some-work-in-the-future" , async () => { // This runs at …"
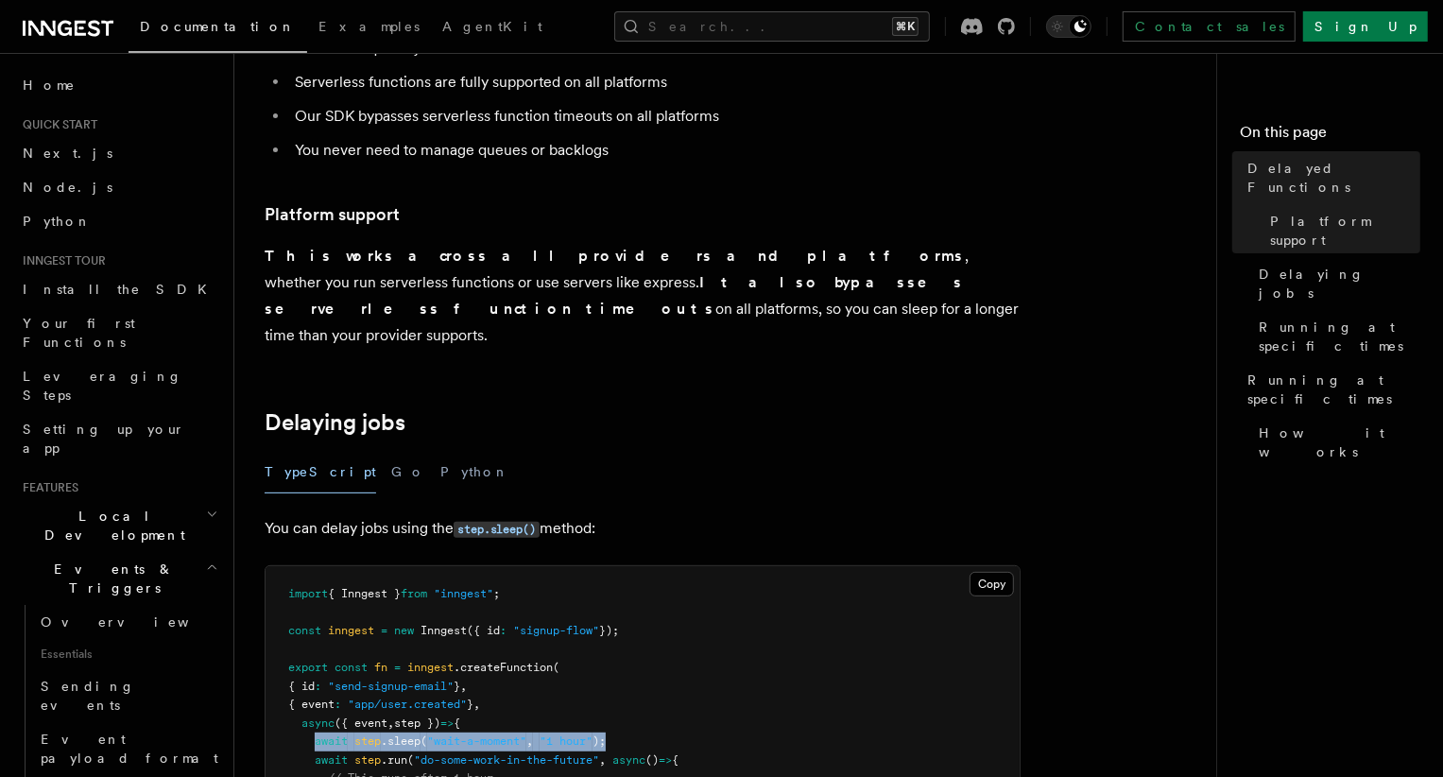
drag, startPoint x: 316, startPoint y: 717, endPoint x: 645, endPoint y: 714, distance: 328.9
click at [645, 714] on pre "import { Inngest } from "inngest" ; const inngest = new Inngest ({ id : "signup…" at bounding box center [643, 714] width 754 height 296
copy span "await step .sleep ( "wait-a-moment" , "1 hour" );"
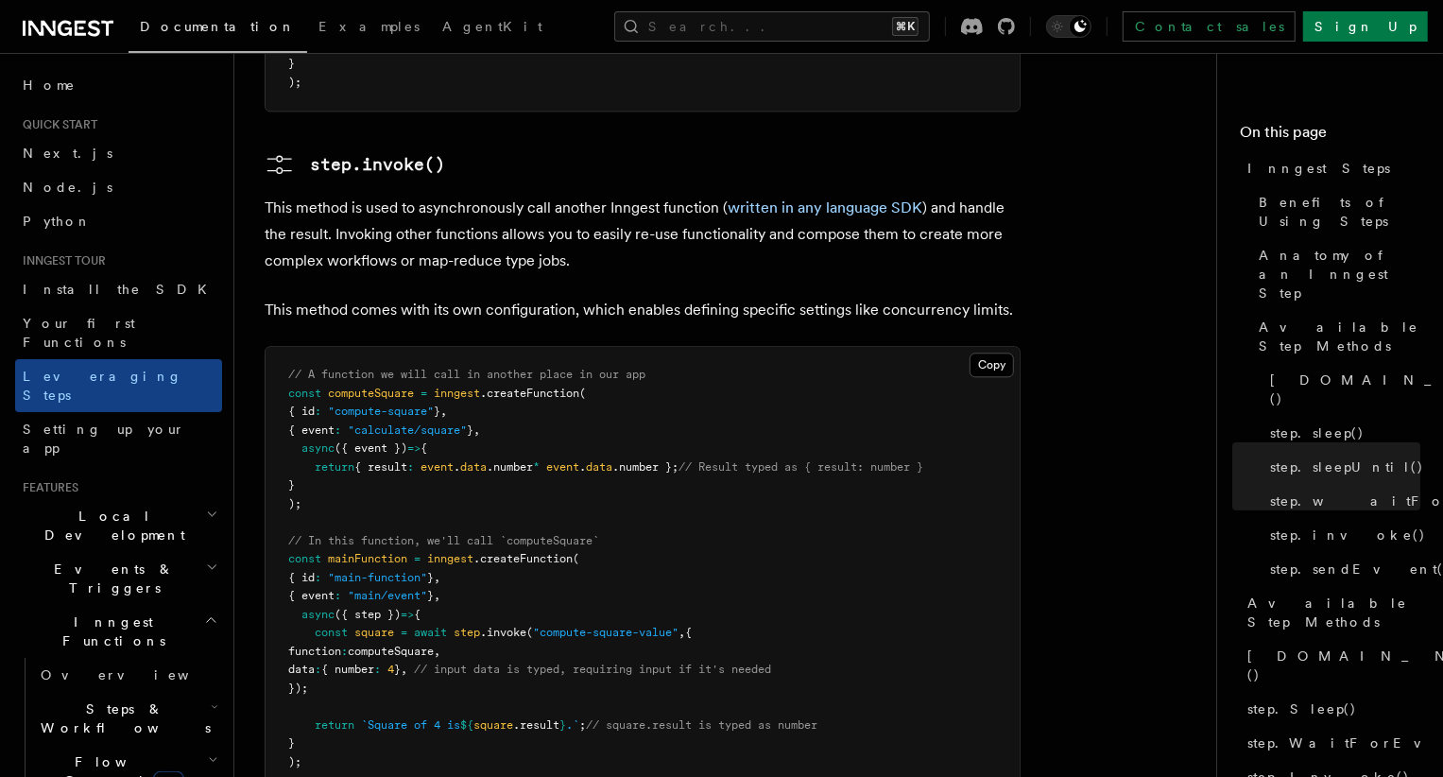
scroll to position [3347, 0]
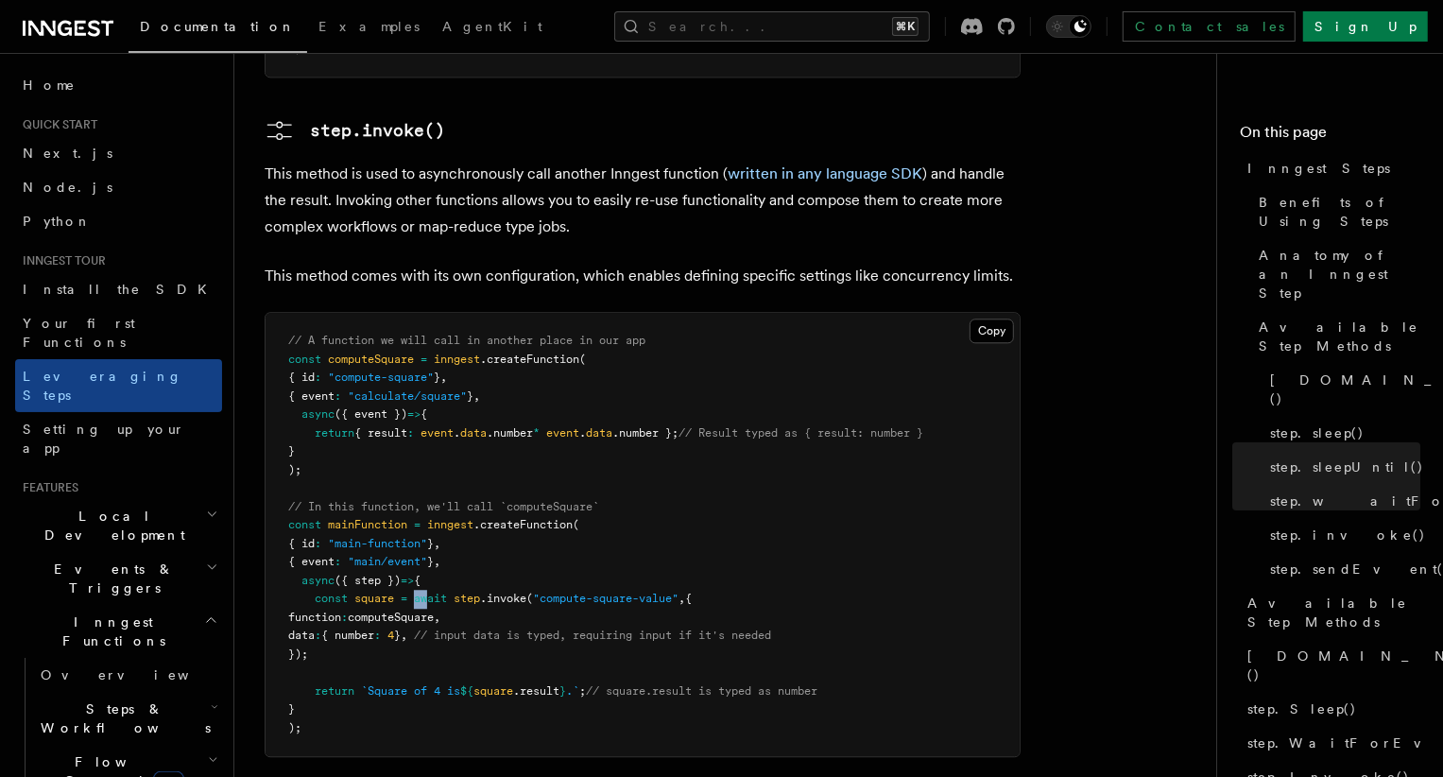
drag, startPoint x: 417, startPoint y: 470, endPoint x: 434, endPoint y: 461, distance: 19.0
click at [434, 592] on span "const square = await step .invoke ( "compute-square-value" , {" at bounding box center [490, 598] width 404 height 13
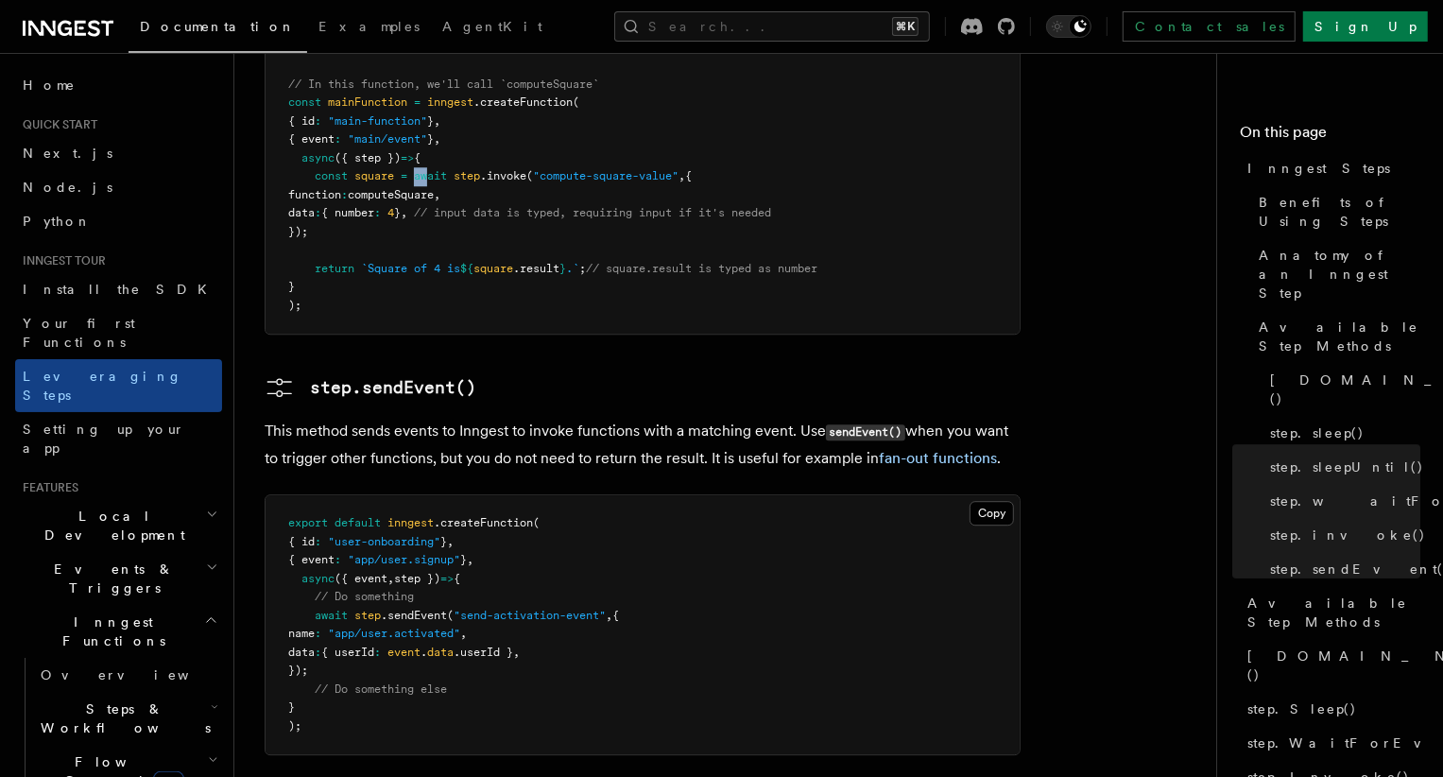
scroll to position [3728, 0]
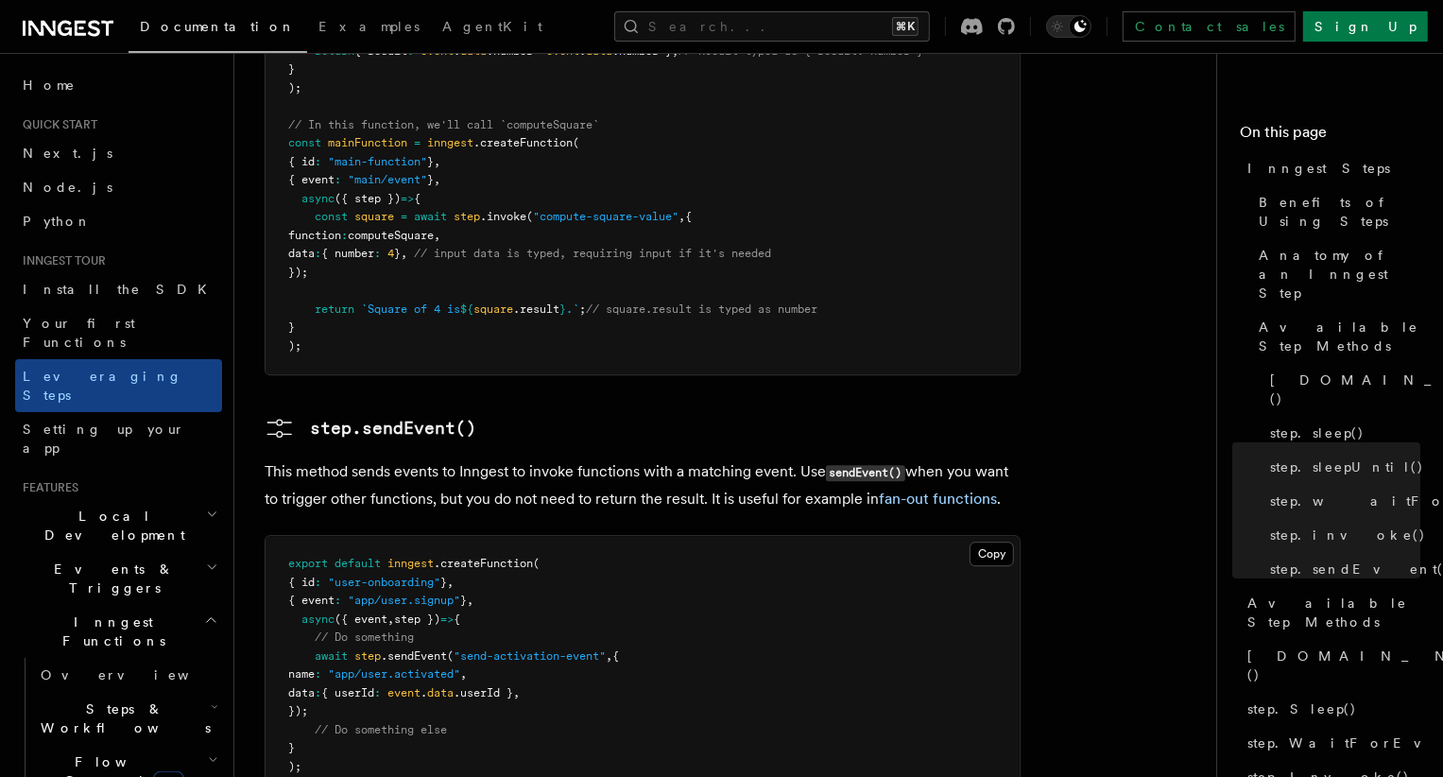
click at [320, 649] on span "await" at bounding box center [331, 655] width 33 height 13
drag, startPoint x: 318, startPoint y: 527, endPoint x: 417, endPoint y: 577, distance: 109.9
click at [418, 577] on pre "export default inngest .createFunction ( { id : "user-onboarding" } , { event :…" at bounding box center [643, 665] width 754 height 259
click at [493, 649] on span ""send-activation-event"" at bounding box center [530, 655] width 152 height 13
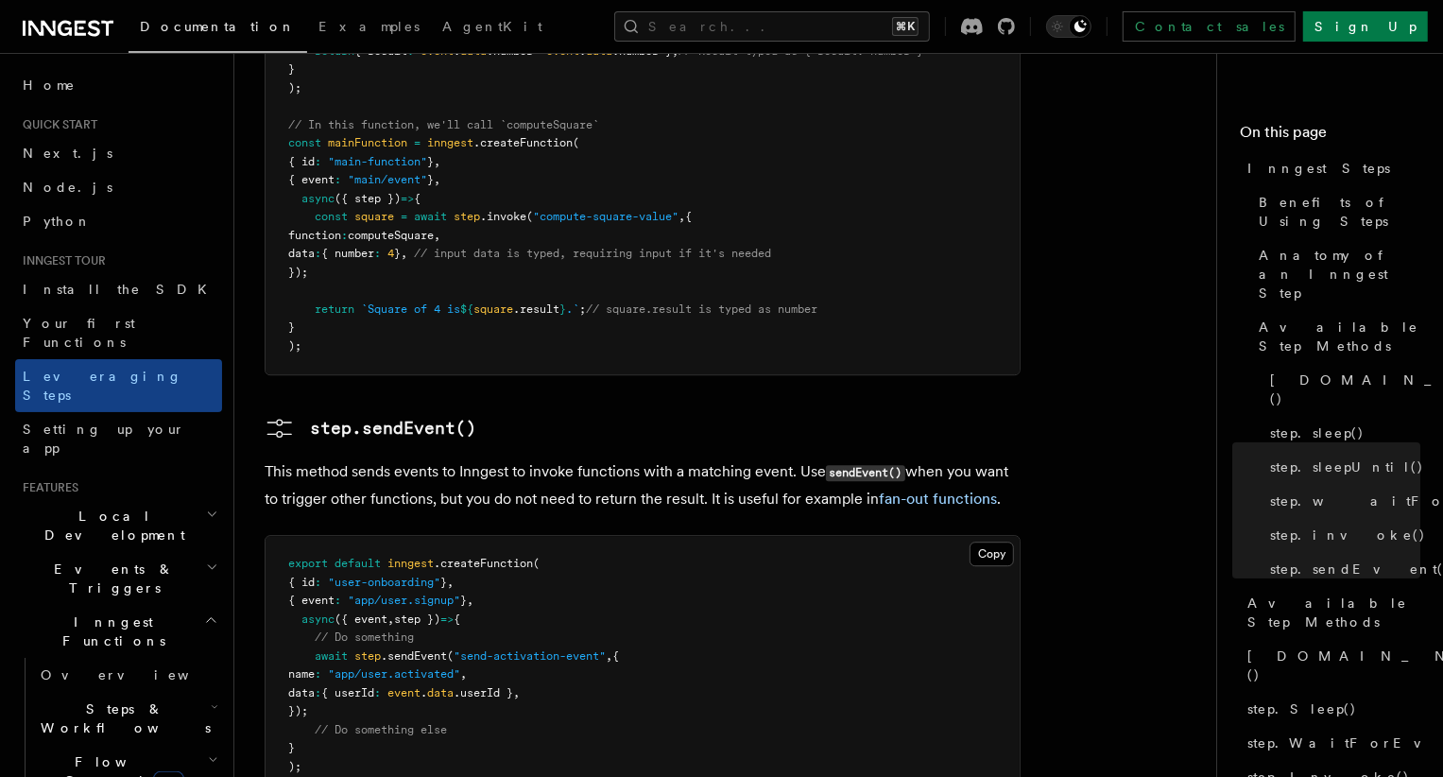
click at [542, 649] on span ""send-activation-event"" at bounding box center [530, 655] width 152 height 13
